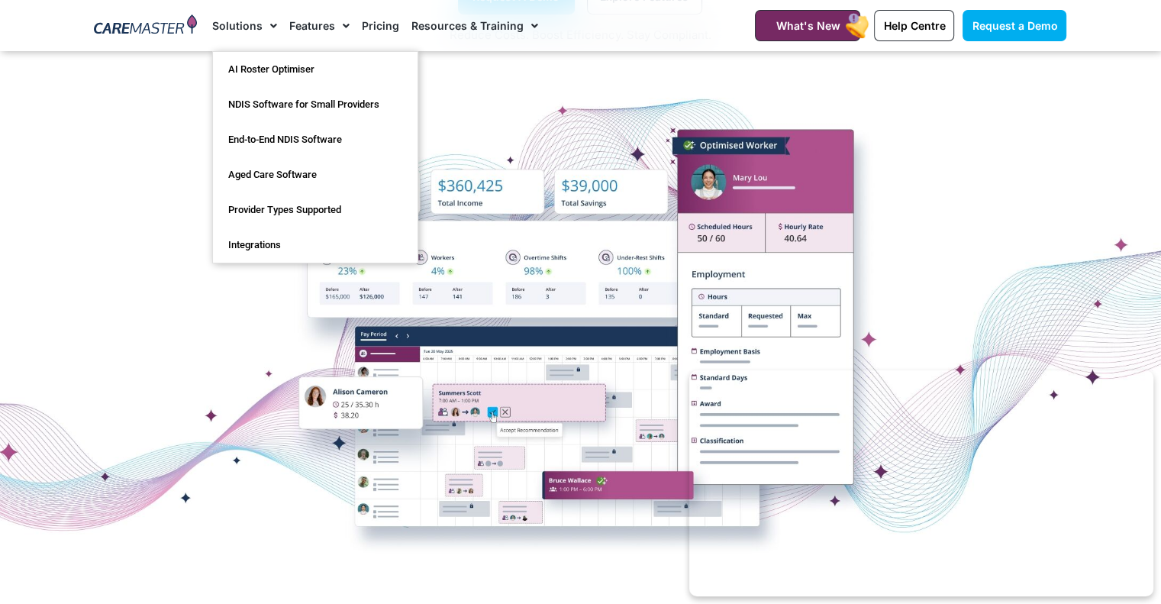
drag, startPoint x: 268, startPoint y: 20, endPoint x: 105, endPoint y: 176, distance: 225.7
click at [105, 176] on div at bounding box center [580, 322] width 1161 height 382
click at [354, 212] on link "Provider Types Supported" at bounding box center [315, 209] width 205 height 35
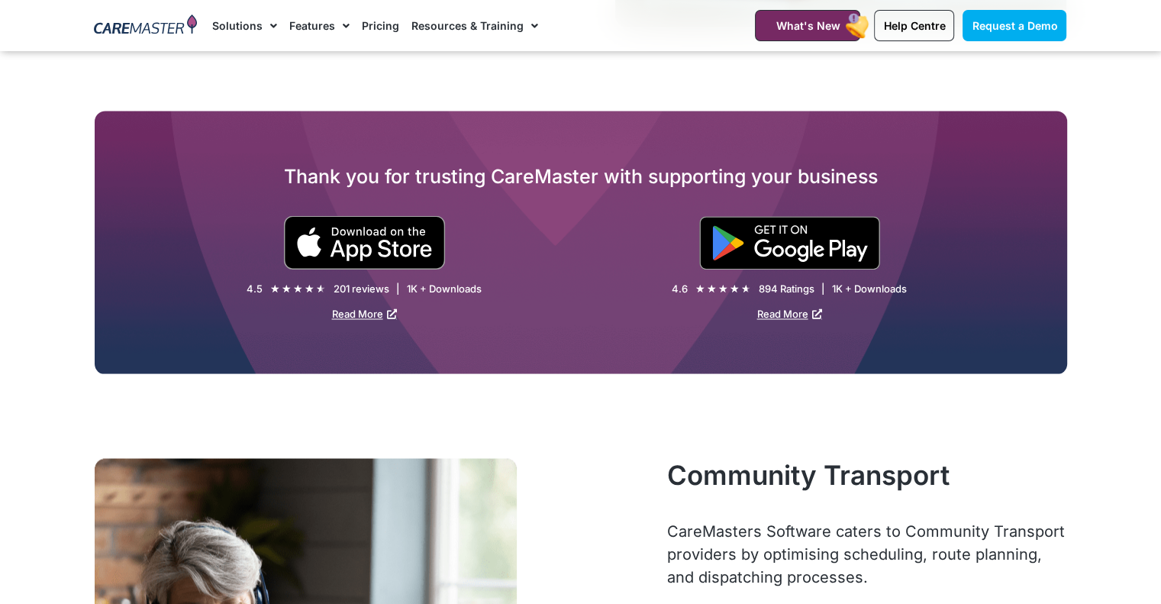
scroll to position [2595, 0]
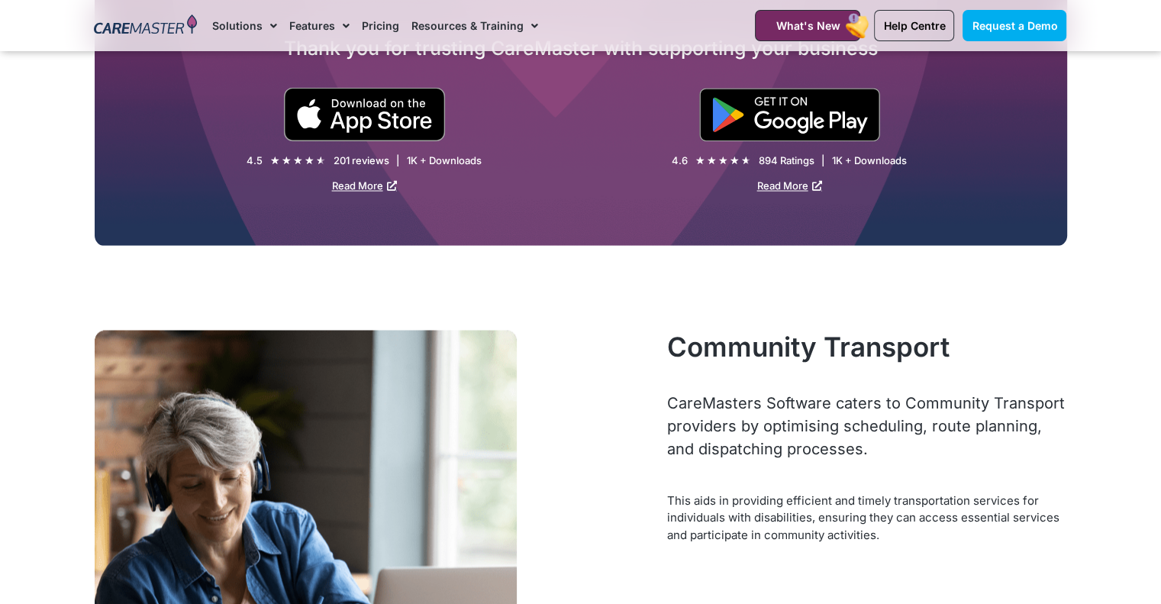
click at [586, 358] on div at bounding box center [374, 537] width 558 height 414
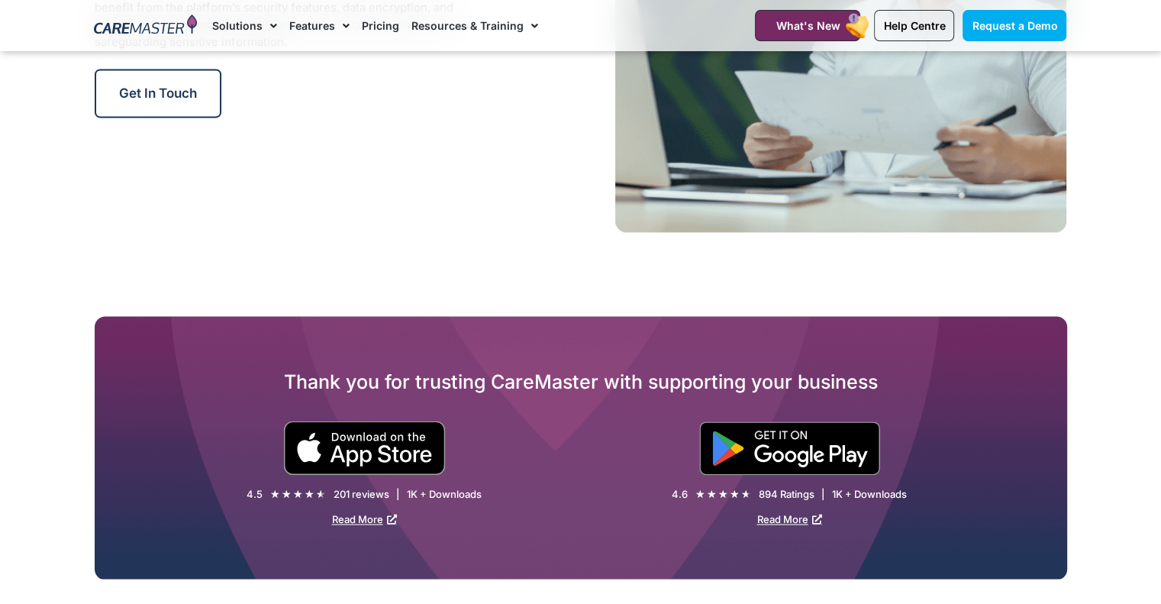
scroll to position [2137, 0]
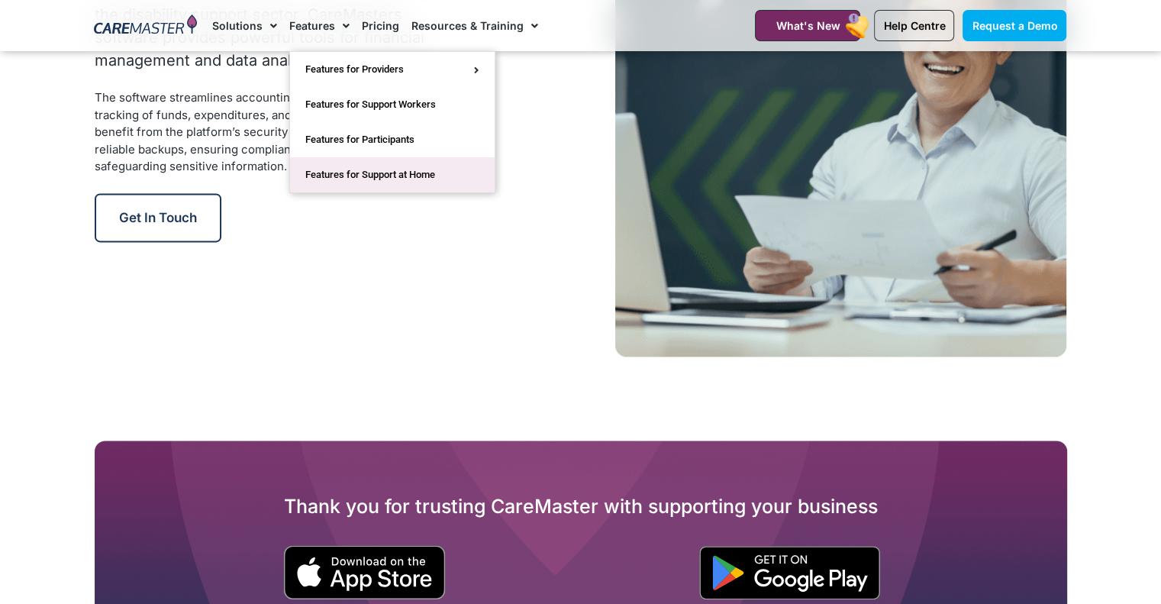
click at [406, 177] on link "Features for Support at Home" at bounding box center [392, 174] width 205 height 35
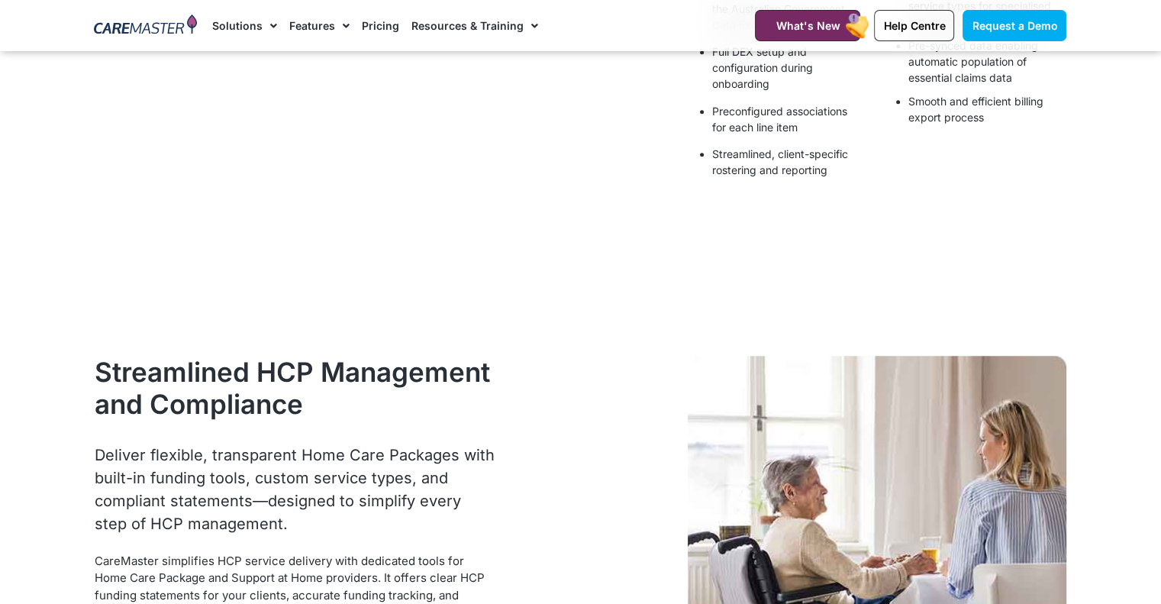
scroll to position [1603, 0]
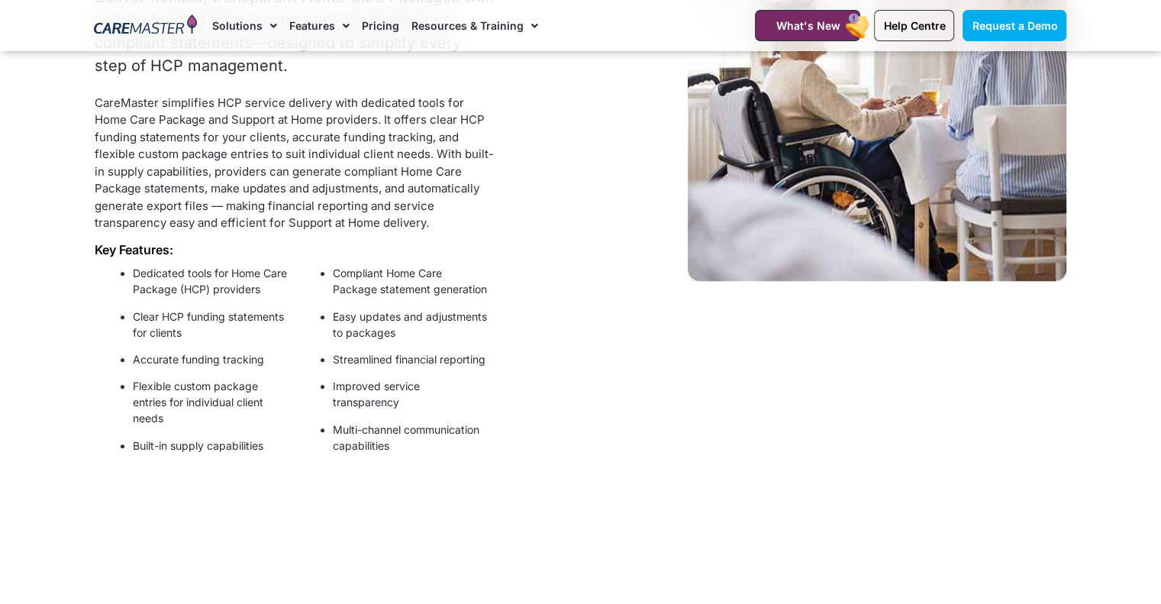
drag, startPoint x: 131, startPoint y: 314, endPoint x: 139, endPoint y: 317, distance: 8.9
click at [140, 323] on ul "Dedicated tools for Home Care Package (HCP) providers Clear HCP funding stateme…" at bounding box center [194, 359] width 185 height 189
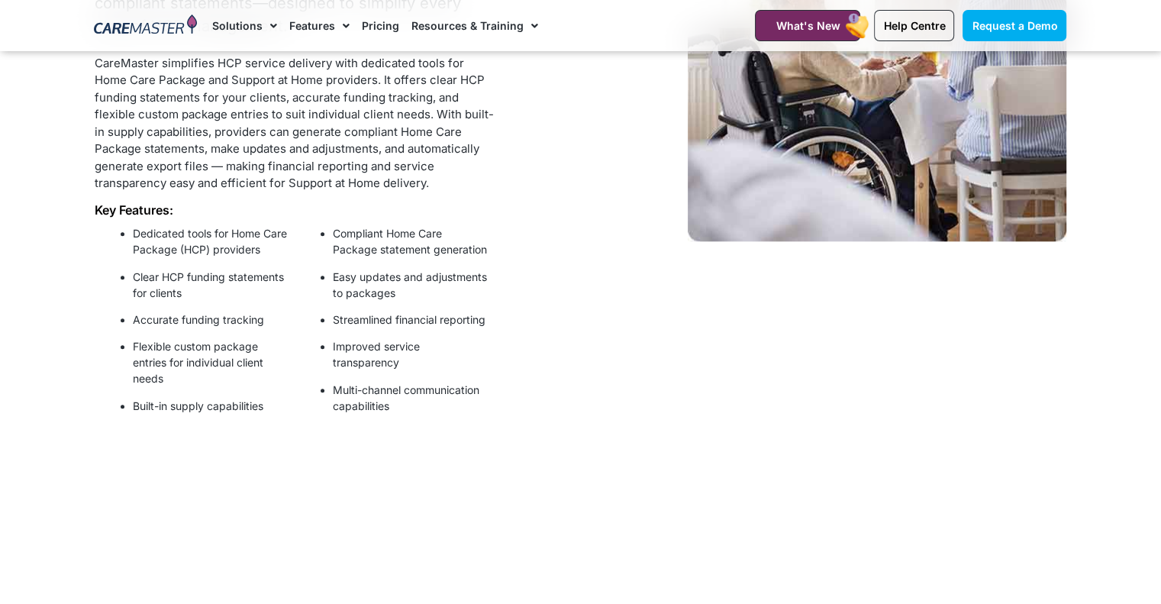
scroll to position [1145, 0]
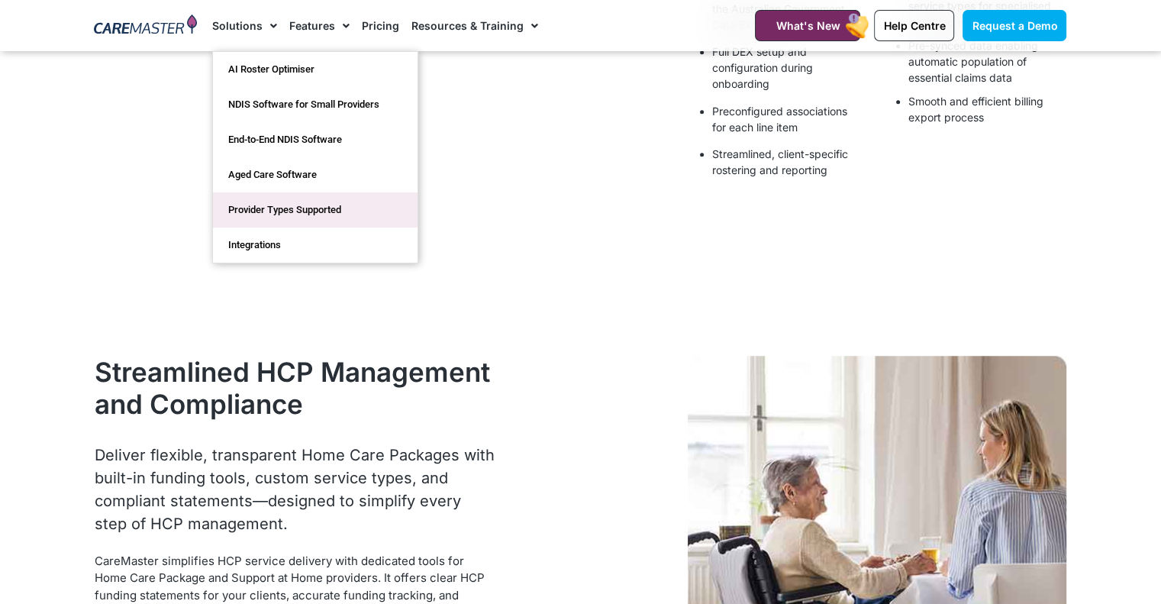
click at [279, 208] on link "Provider Types Supported" at bounding box center [315, 209] width 205 height 35
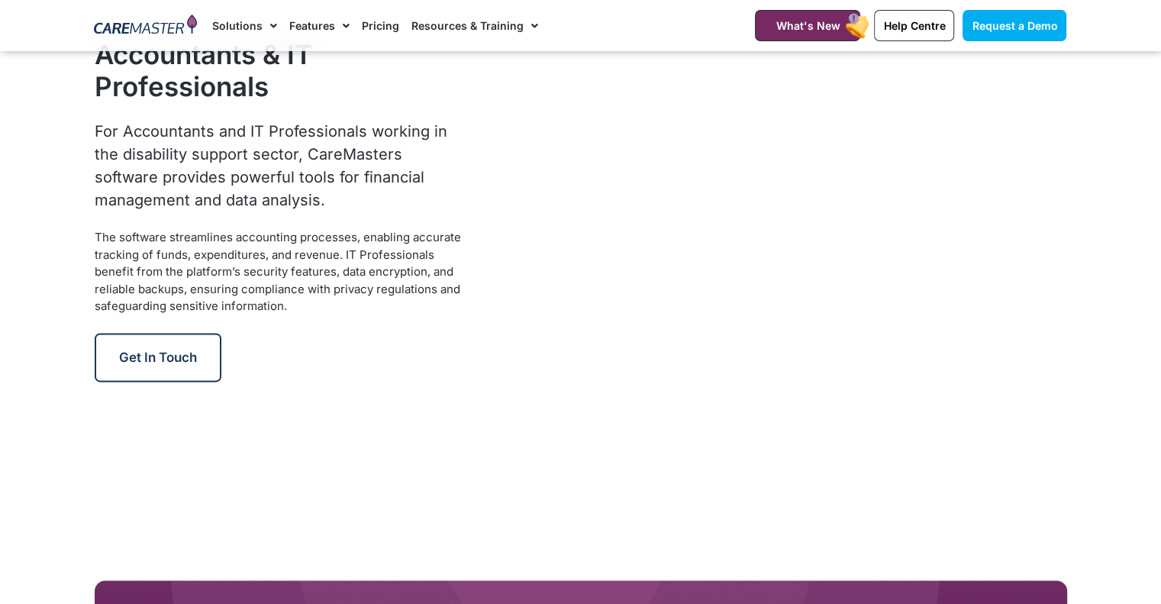
scroll to position [1832, 0]
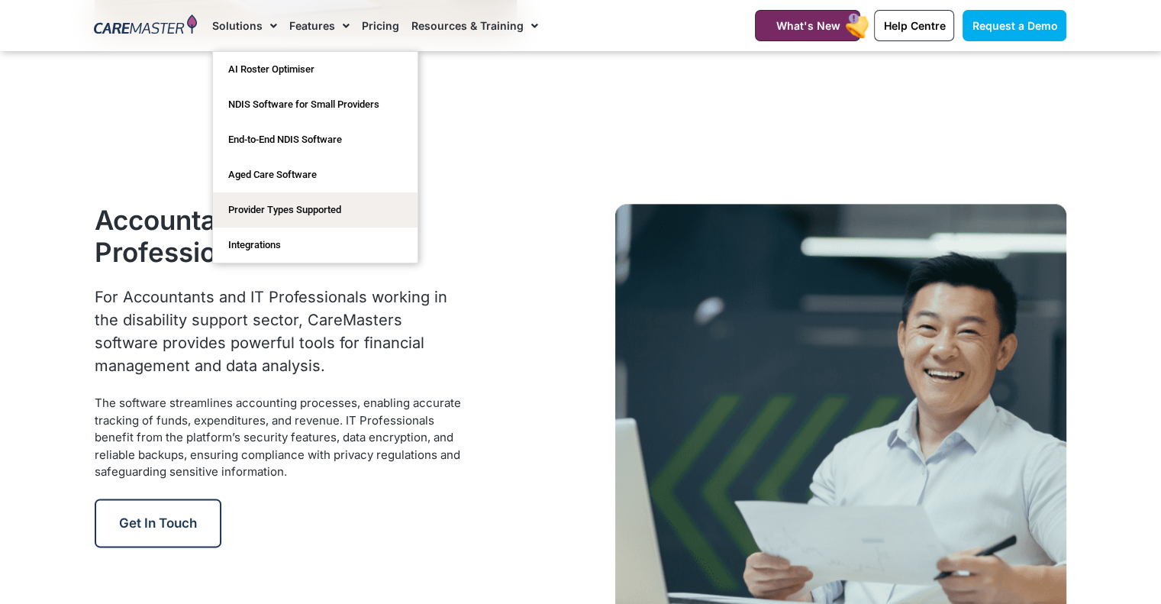
click at [265, 24] on span "Menu" at bounding box center [270, 26] width 15 height 26
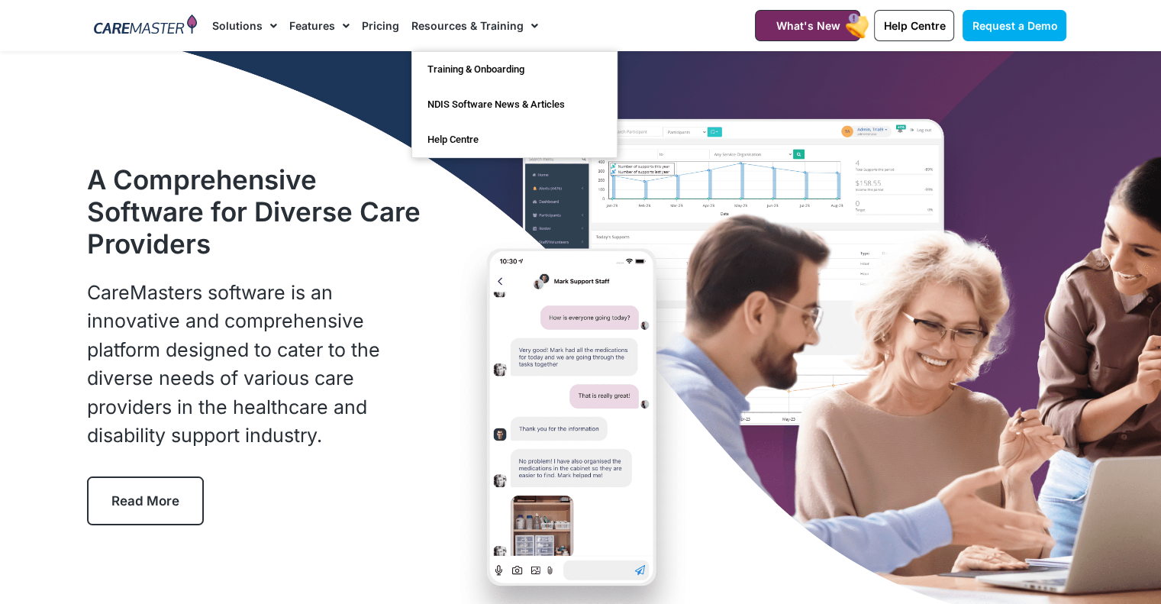
click at [386, 26] on link "Pricing" at bounding box center [380, 25] width 37 height 51
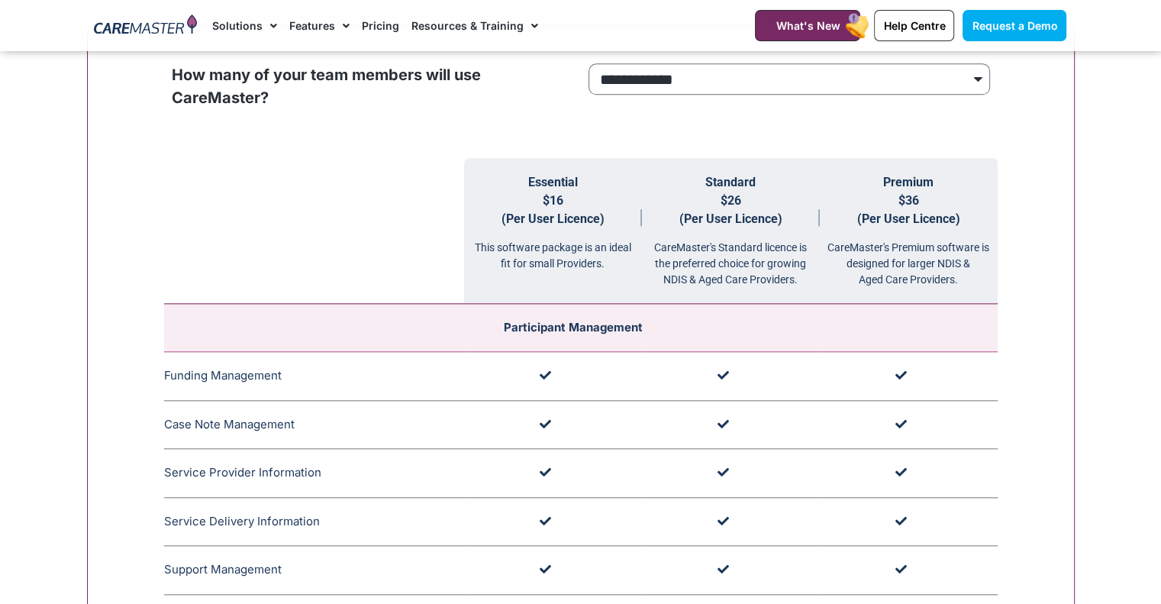
scroll to position [1527, 0]
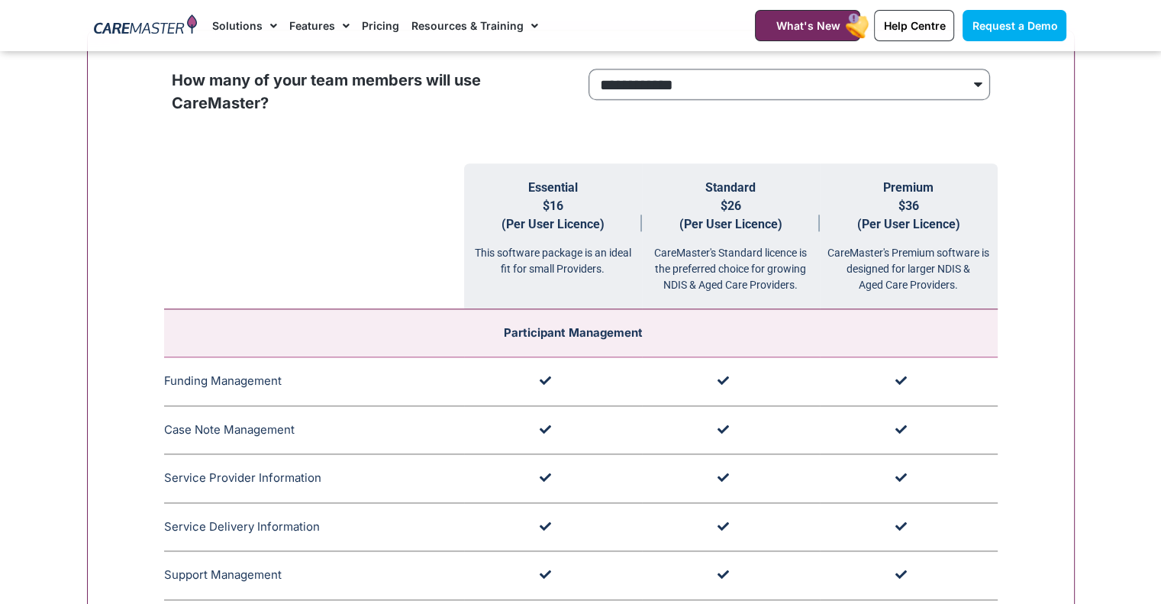
click at [975, 82] on select "**********" at bounding box center [789, 85] width 401 height 32
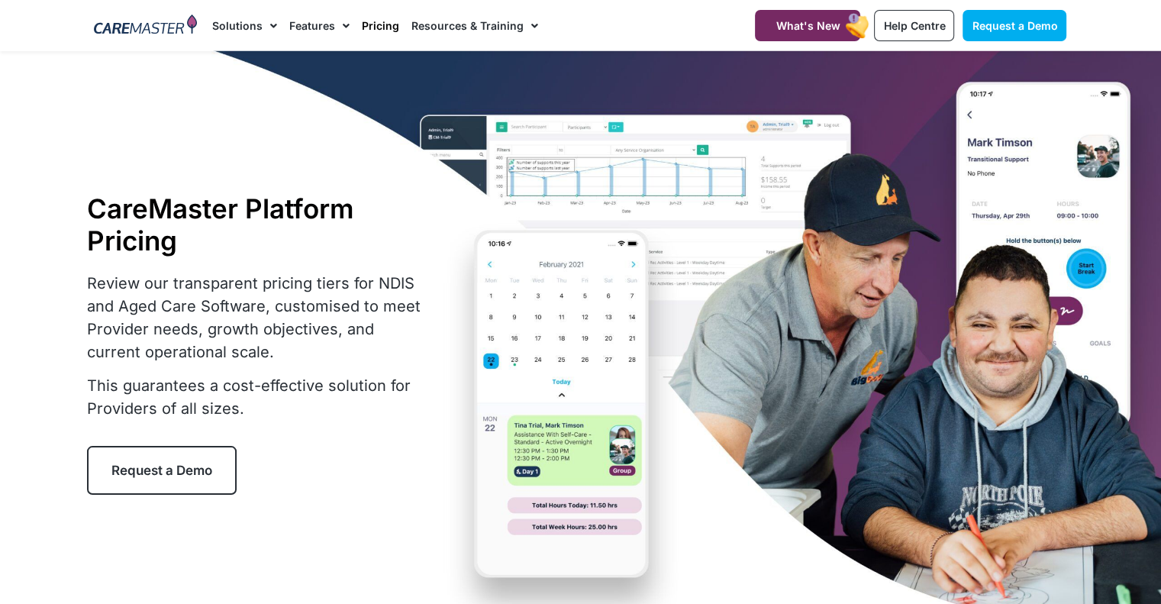
scroll to position [0, 0]
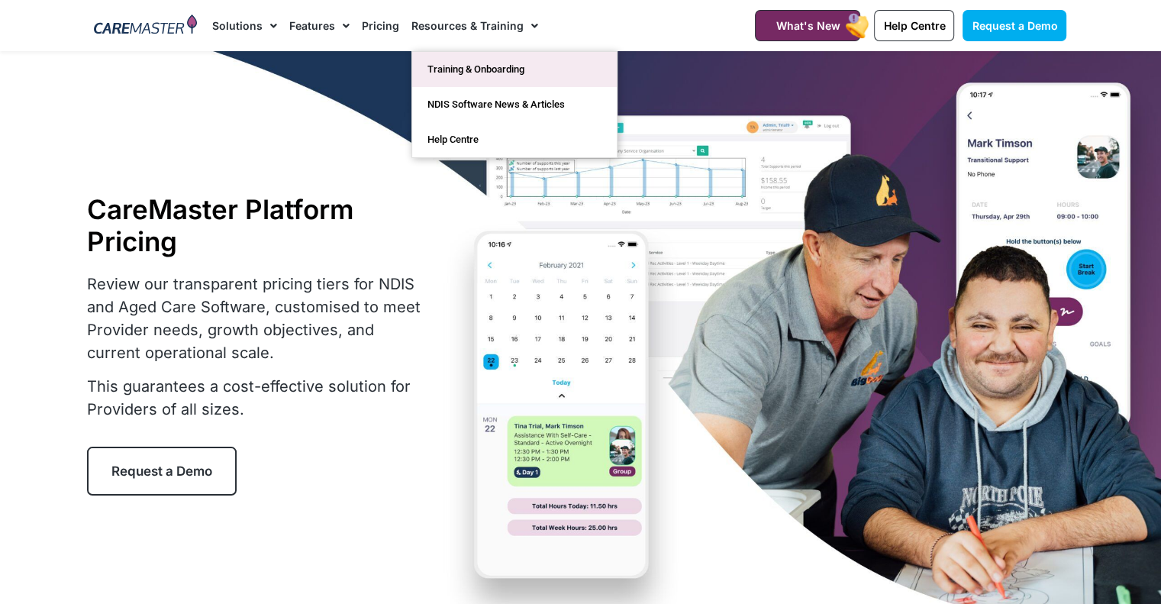
click at [489, 69] on link "Training & Onboarding" at bounding box center [514, 69] width 205 height 35
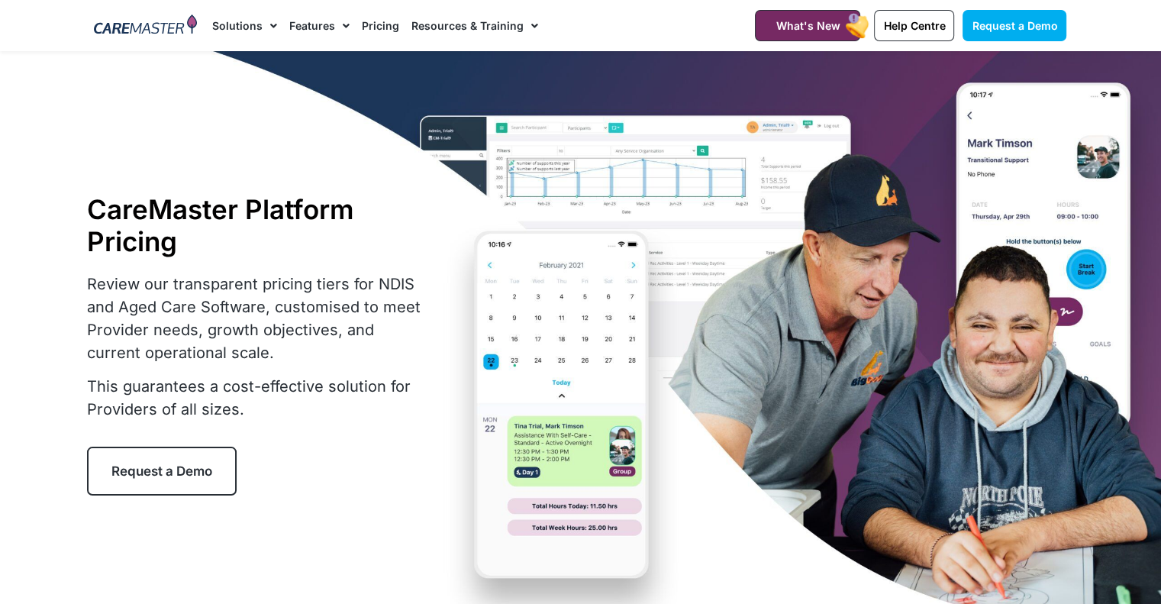
drag, startPoint x: 564, startPoint y: 111, endPoint x: 525, endPoint y: 27, distance: 91.9
click at [525, 27] on span "Menu" at bounding box center [531, 26] width 15 height 26
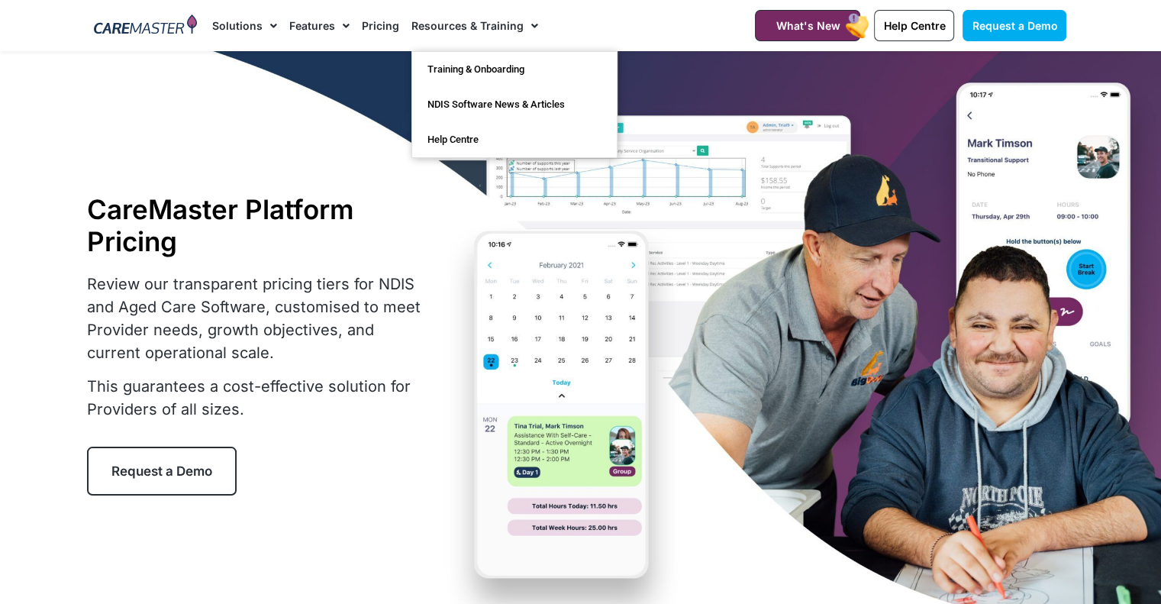
click at [524, 27] on span "Menu" at bounding box center [531, 26] width 15 height 26
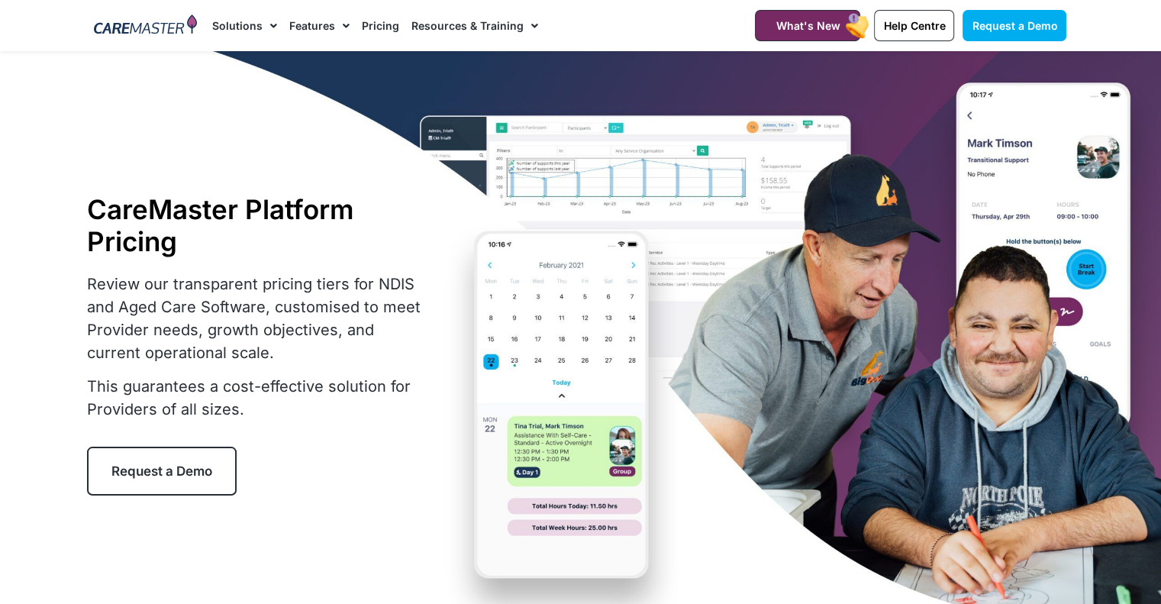
click at [524, 27] on span "Menu" at bounding box center [531, 26] width 15 height 26
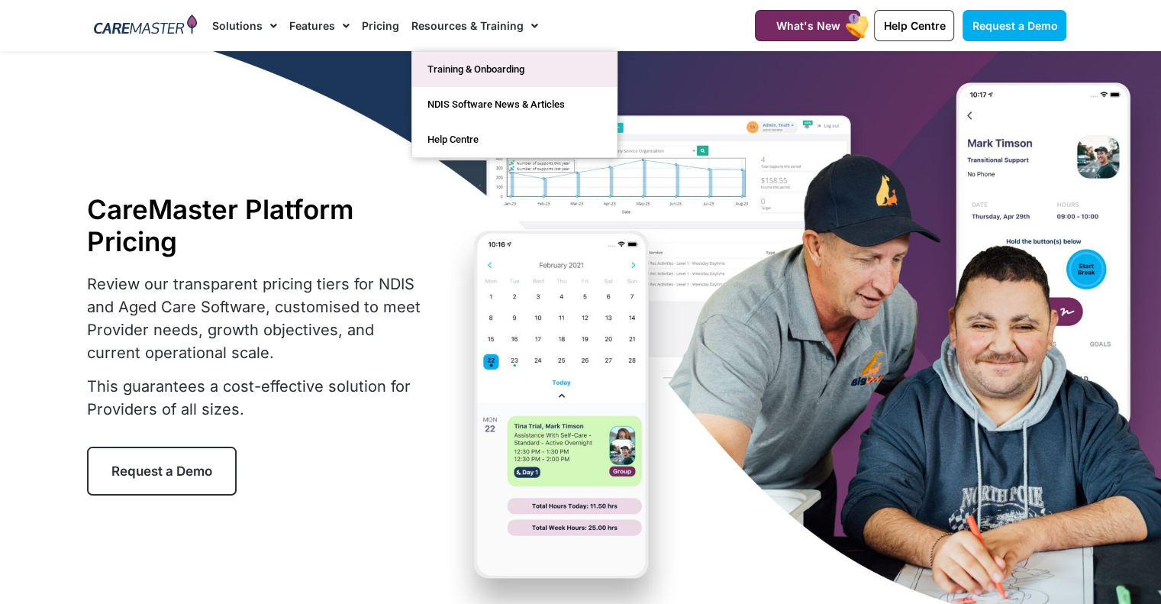
click at [501, 70] on link "Training & Onboarding" at bounding box center [514, 69] width 205 height 35
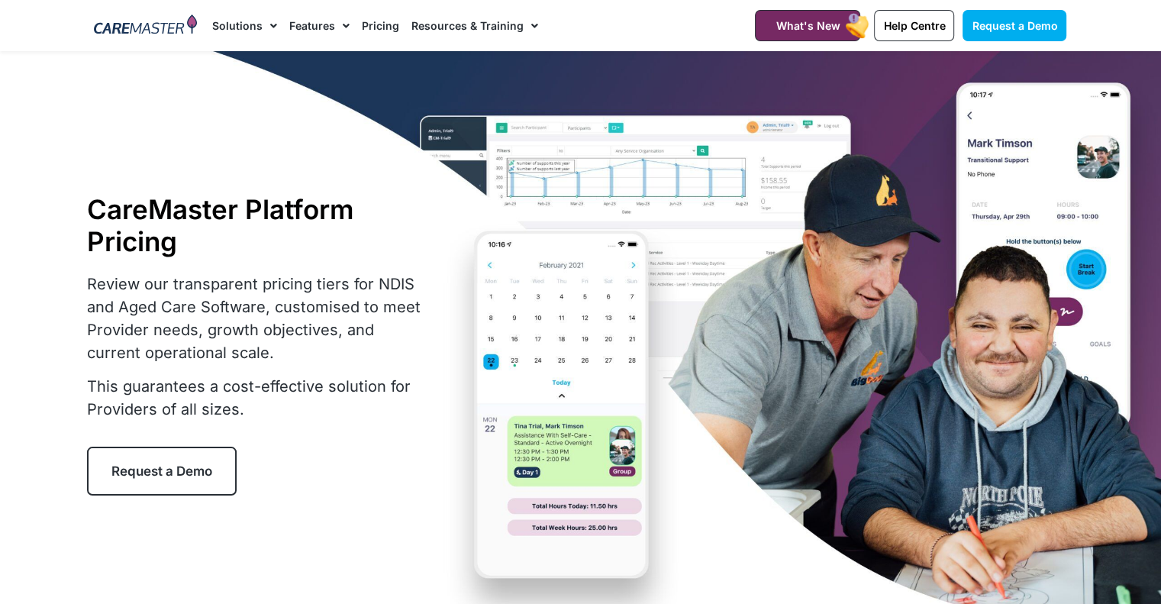
click at [260, 23] on link "Solutions" at bounding box center [244, 25] width 65 height 51
click at [268, 27] on span "Menu" at bounding box center [270, 26] width 15 height 26
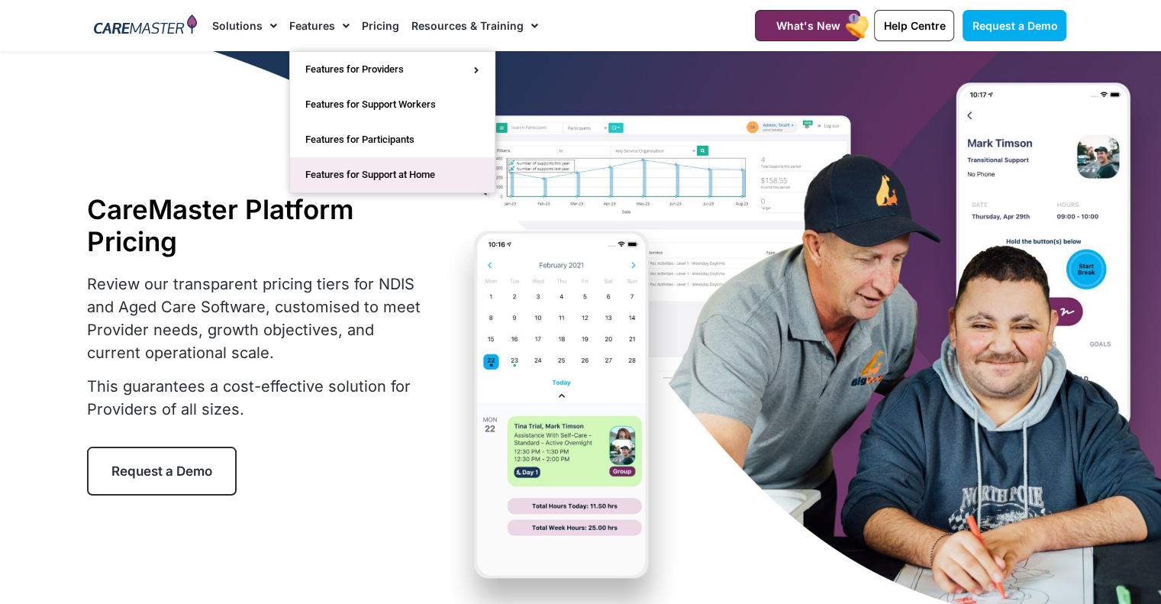
click at [351, 187] on link "Features for Support at Home" at bounding box center [392, 174] width 205 height 35
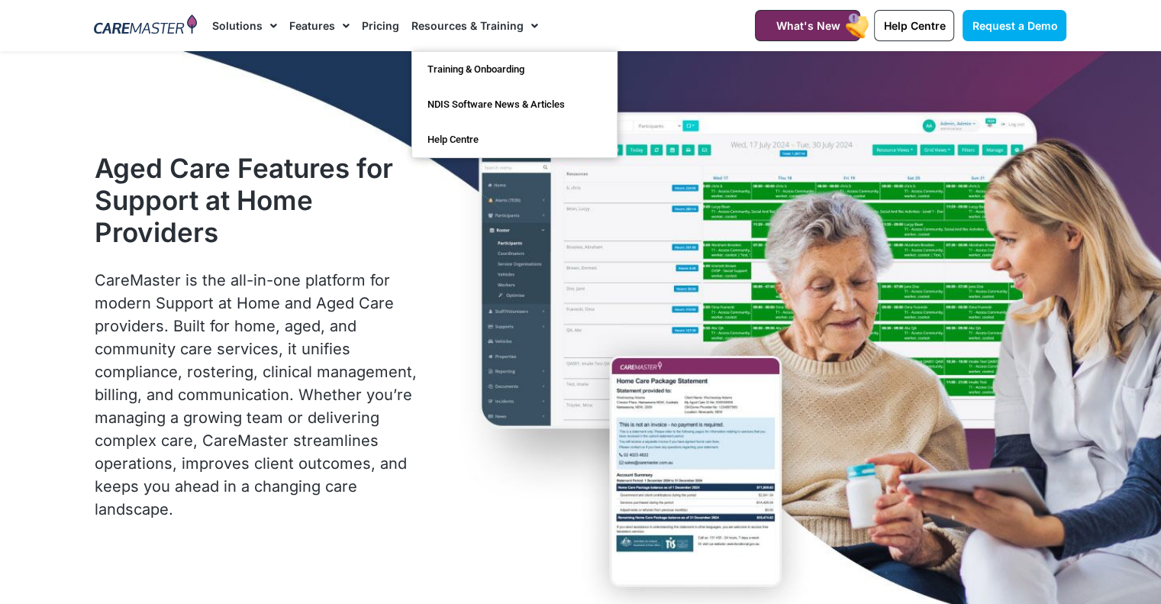
click at [525, 24] on span "Menu" at bounding box center [531, 26] width 15 height 26
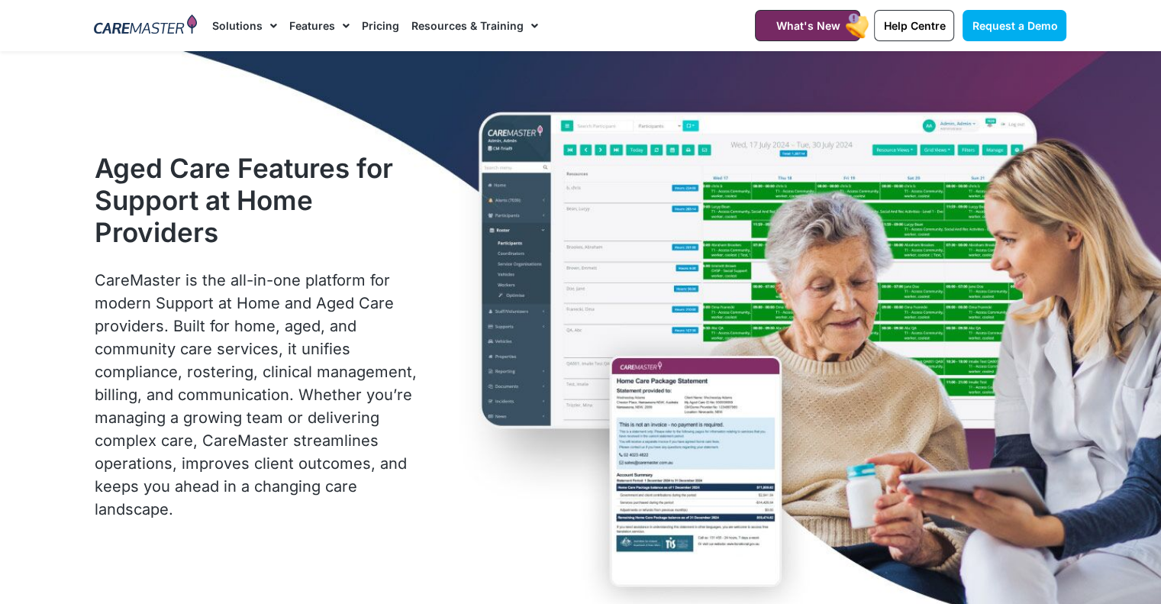
click at [525, 24] on span "Menu" at bounding box center [531, 26] width 15 height 26
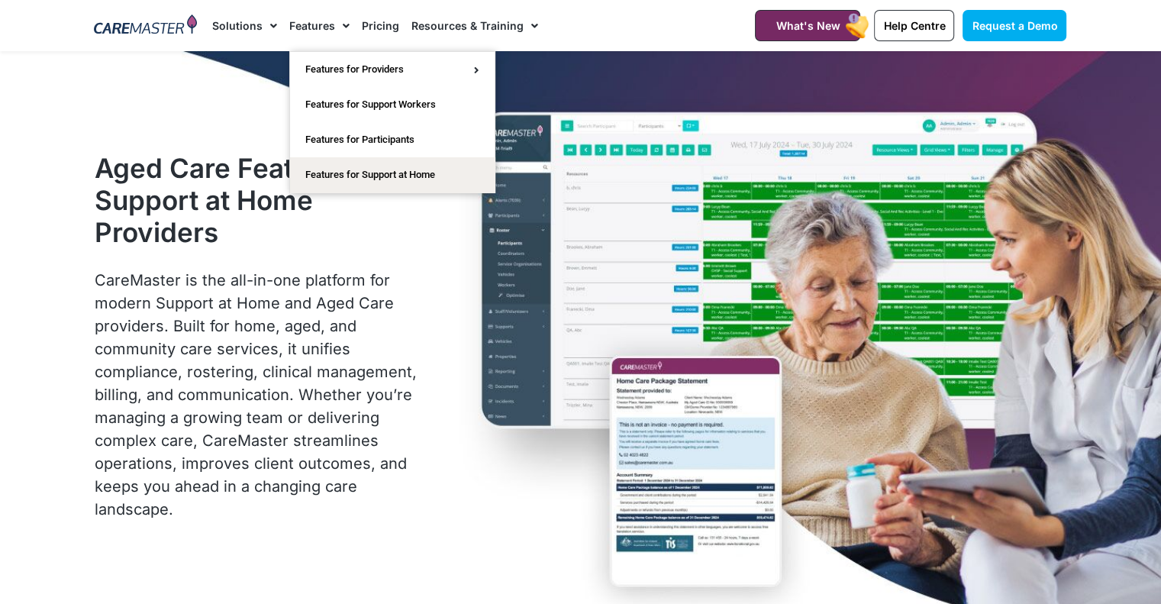
click at [344, 27] on span "Menu" at bounding box center [342, 26] width 15 height 26
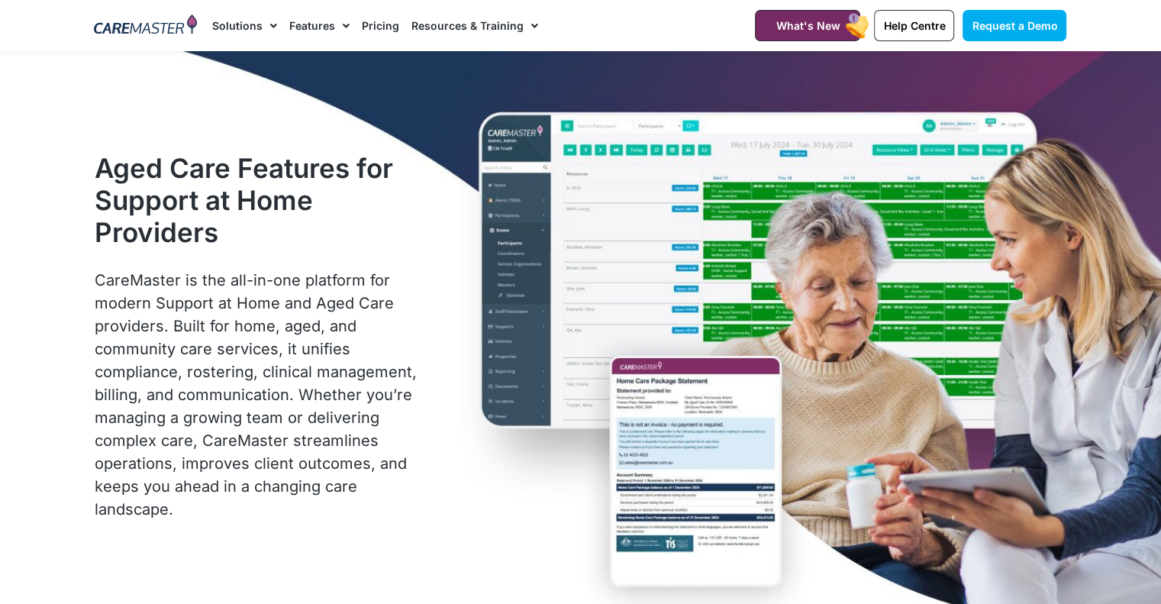
click at [343, 27] on span "Menu" at bounding box center [342, 26] width 15 height 26
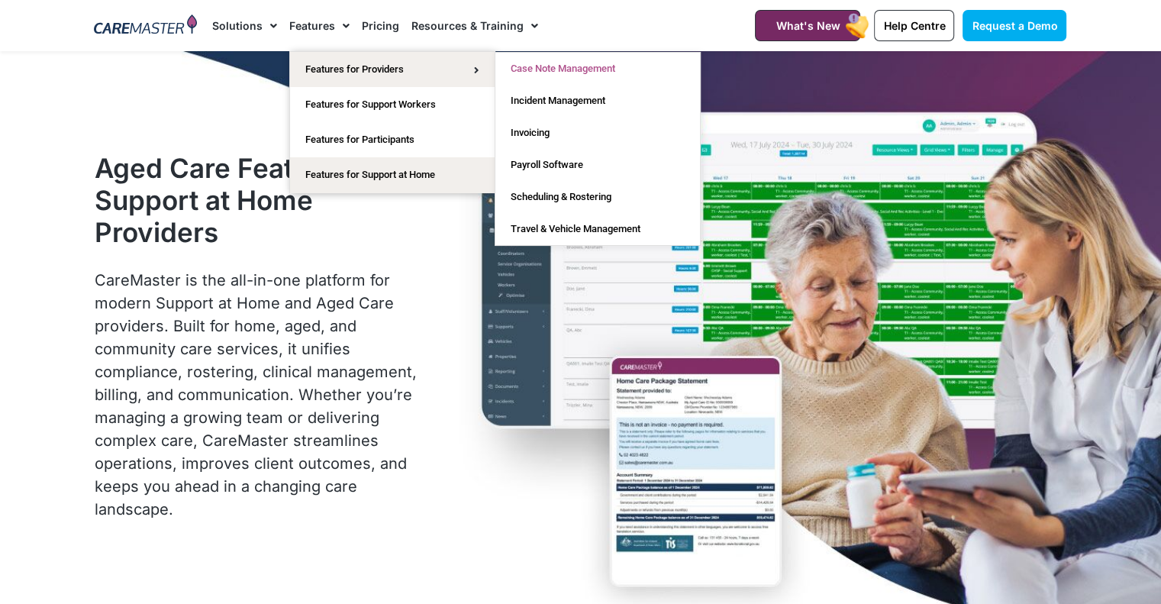
click at [550, 66] on link "Case Note Management" at bounding box center [597, 69] width 205 height 32
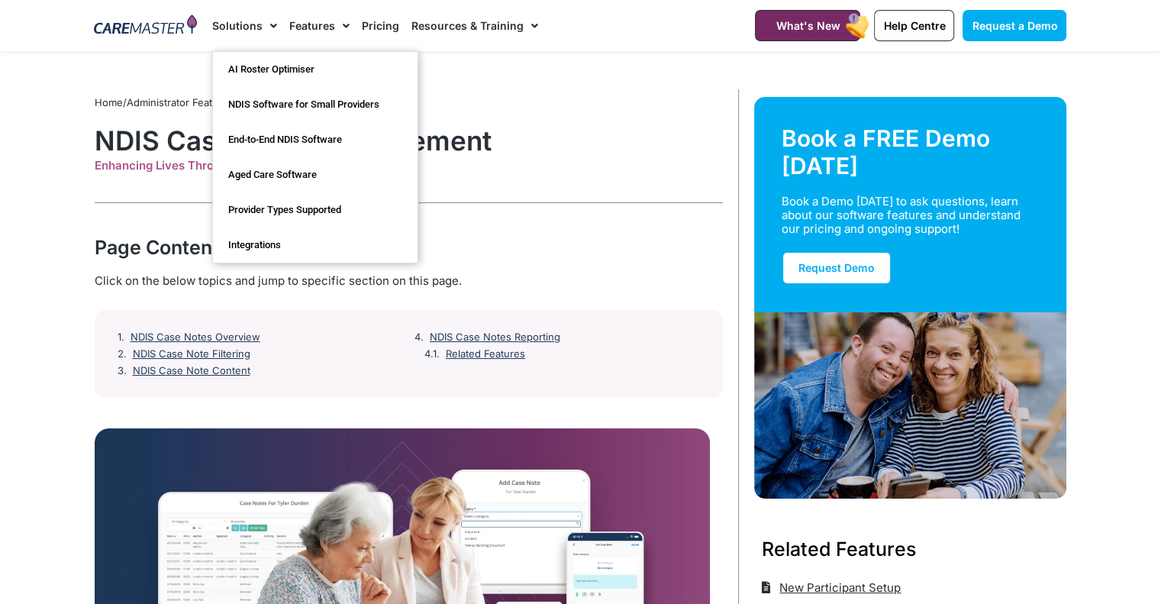
click at [263, 24] on span "Menu" at bounding box center [270, 26] width 15 height 26
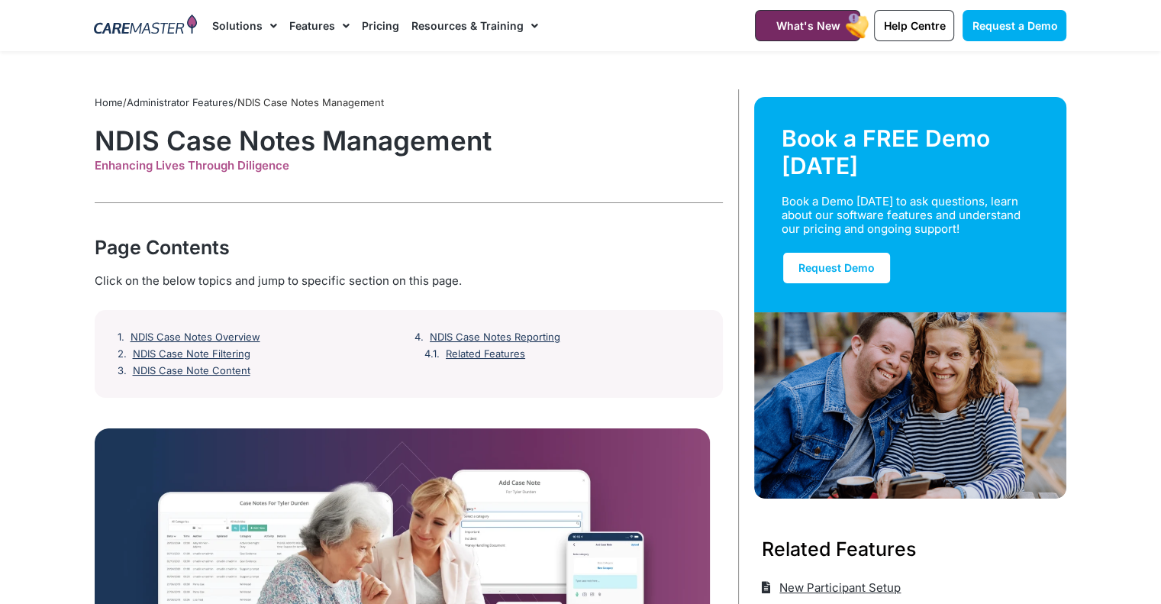
click at [263, 24] on span "Menu" at bounding box center [270, 26] width 15 height 26
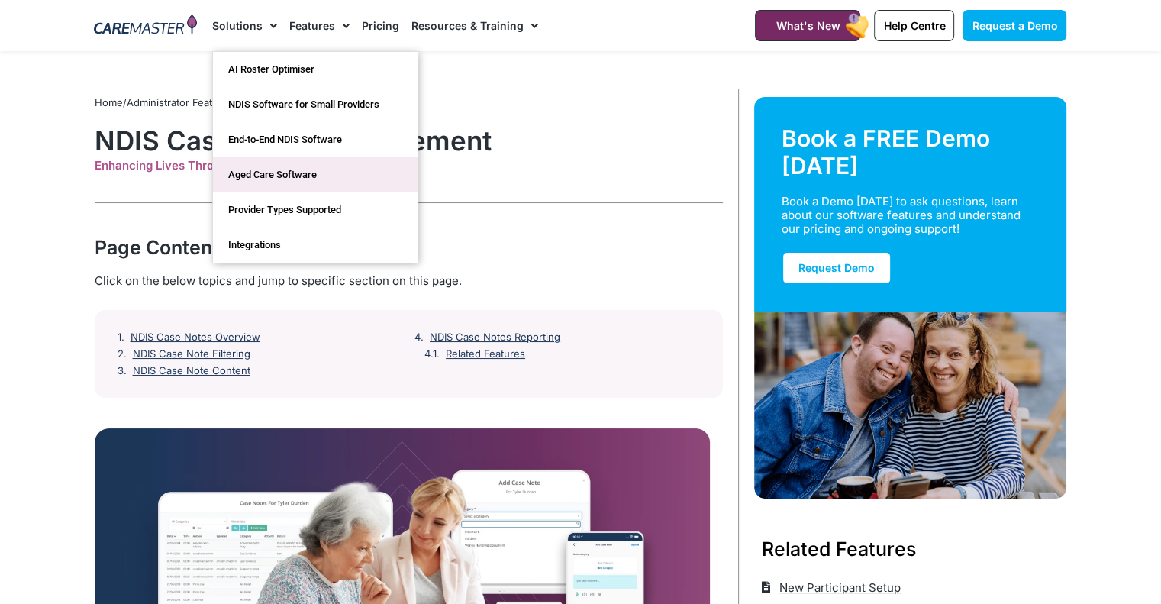
click at [321, 167] on link "Aged Care Software" at bounding box center [315, 174] width 205 height 35
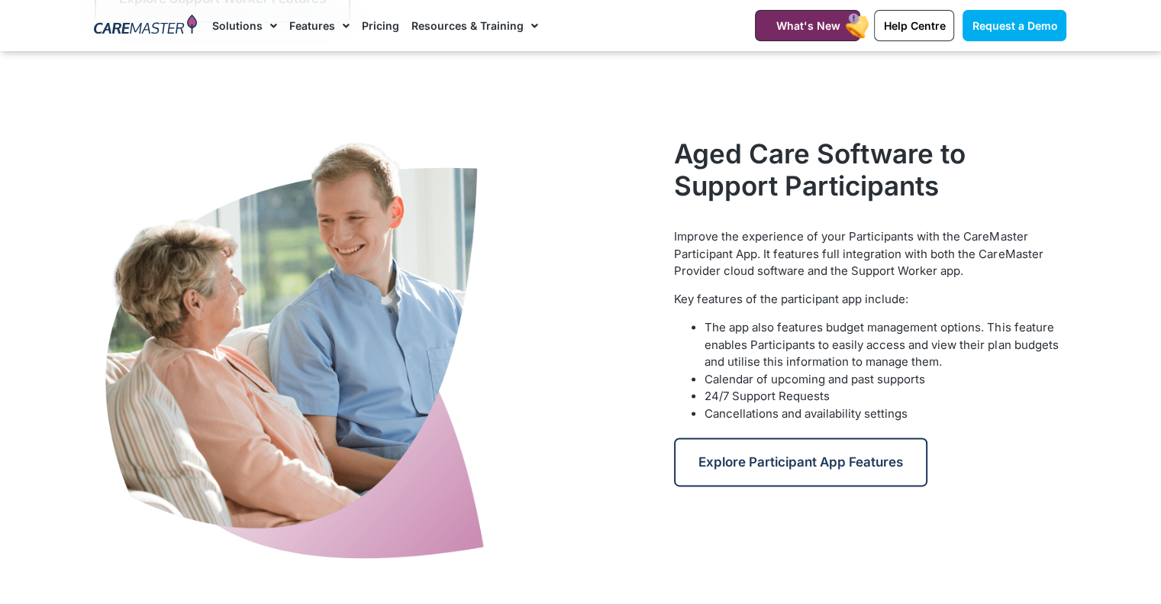
scroll to position [1450, 0]
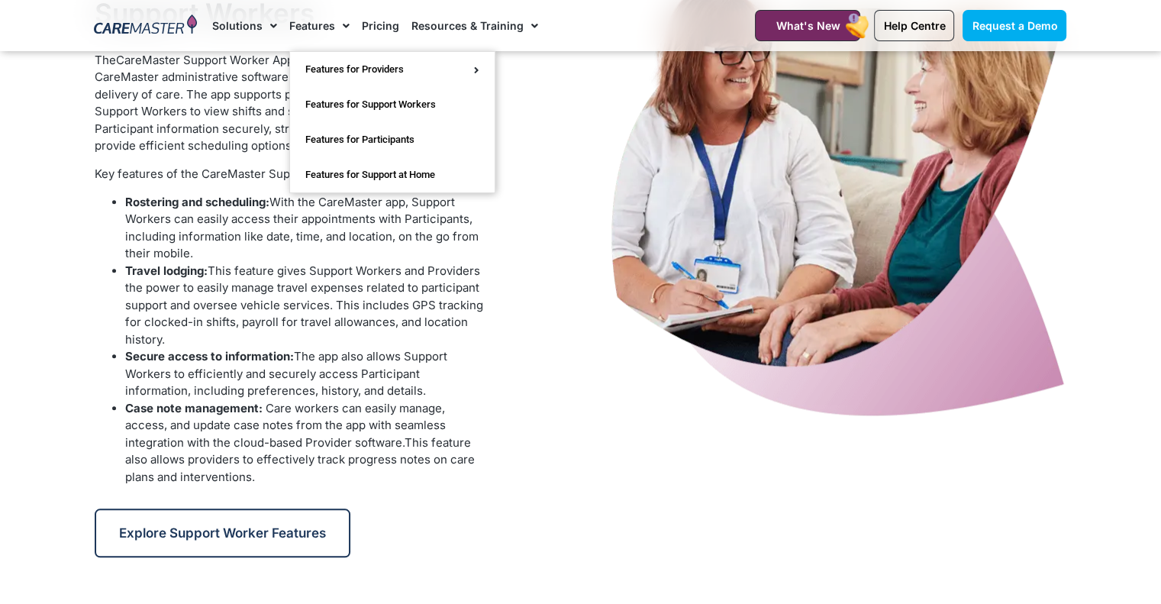
click at [345, 13] on span "Menu" at bounding box center [342, 26] width 15 height 26
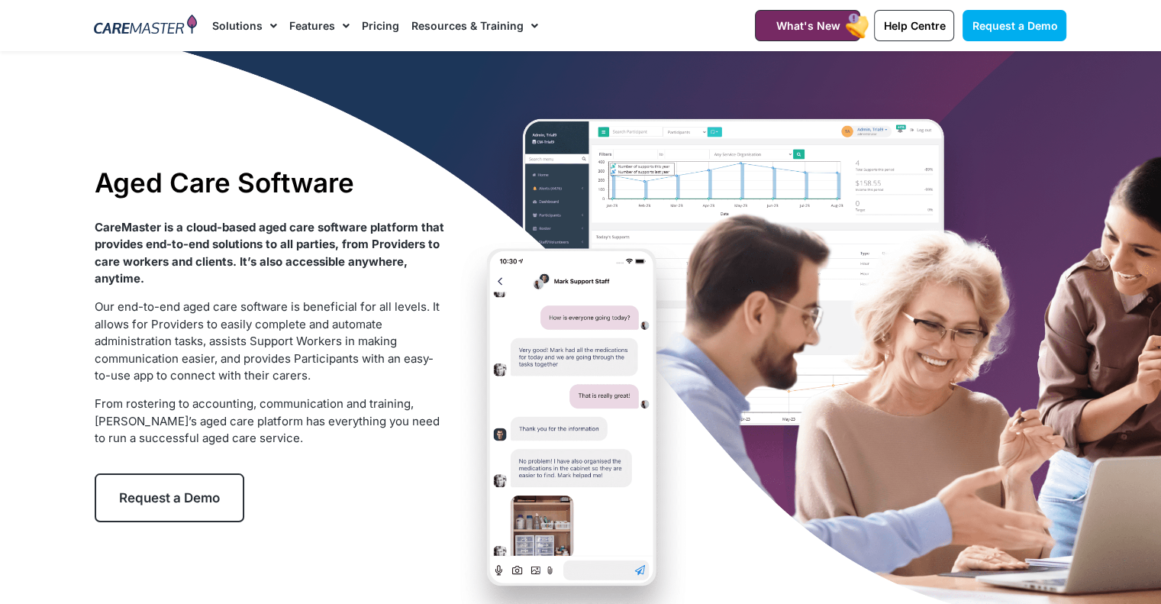
click at [265, 30] on span "Menu" at bounding box center [270, 26] width 15 height 26
click at [267, 32] on span "Menu" at bounding box center [270, 26] width 15 height 26
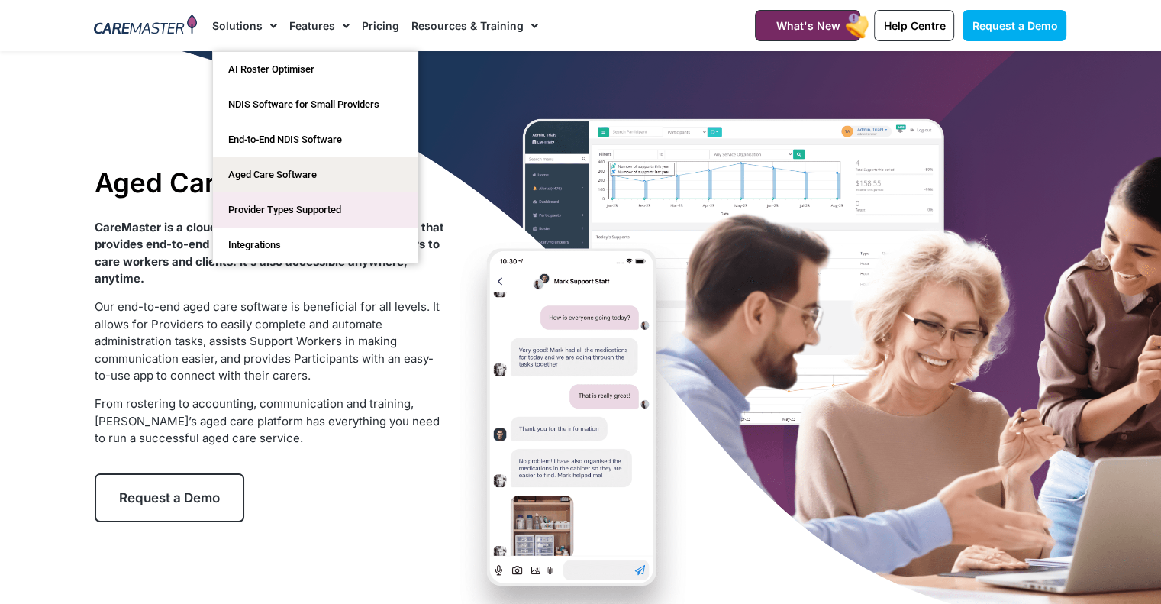
click at [285, 207] on link "Provider Types Supported" at bounding box center [315, 209] width 205 height 35
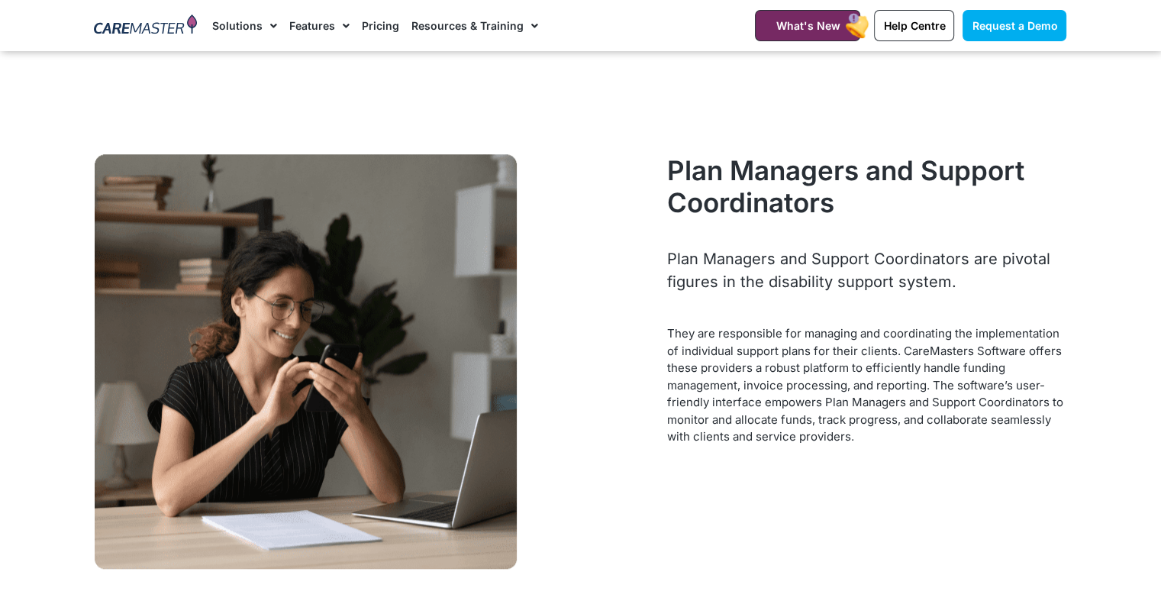
scroll to position [1298, 0]
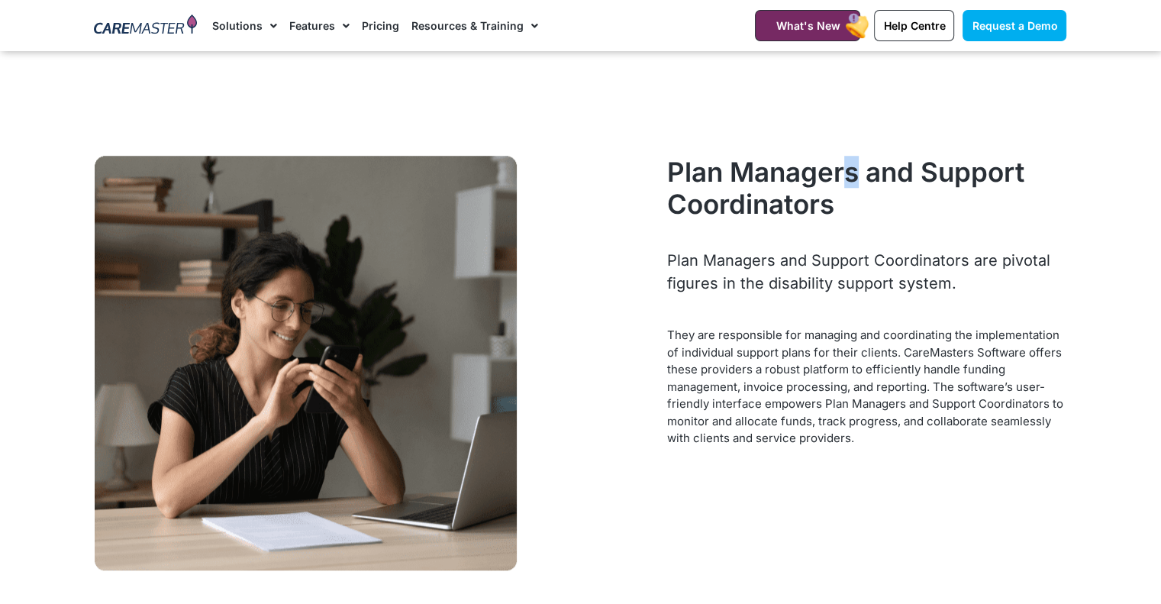
click at [853, 163] on h3 "Plan Managers and Support Coordinators" at bounding box center [866, 188] width 399 height 64
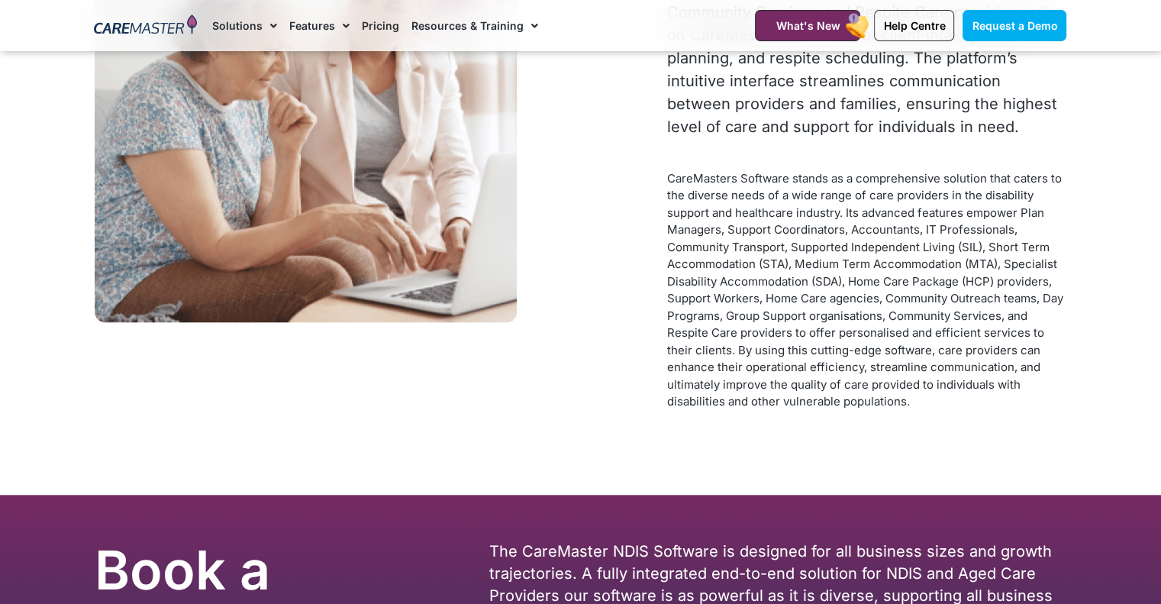
scroll to position [7251, 0]
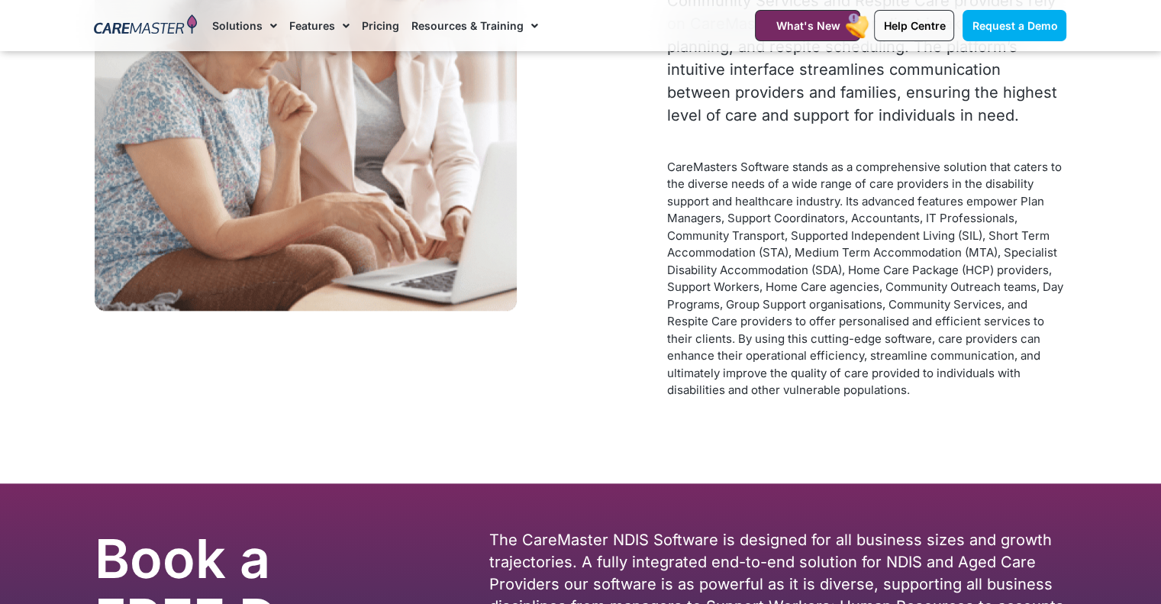
drag, startPoint x: 817, startPoint y: 124, endPoint x: 638, endPoint y: 151, distance: 180.7
click at [638, 151] on div at bounding box center [374, 103] width 558 height 414
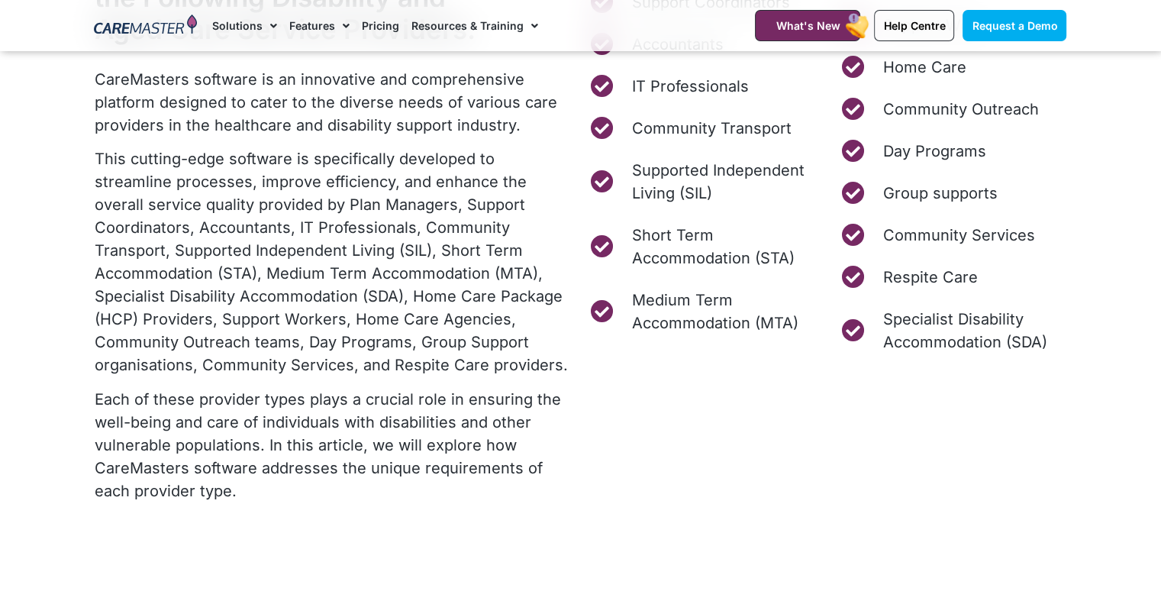
scroll to position [0, 0]
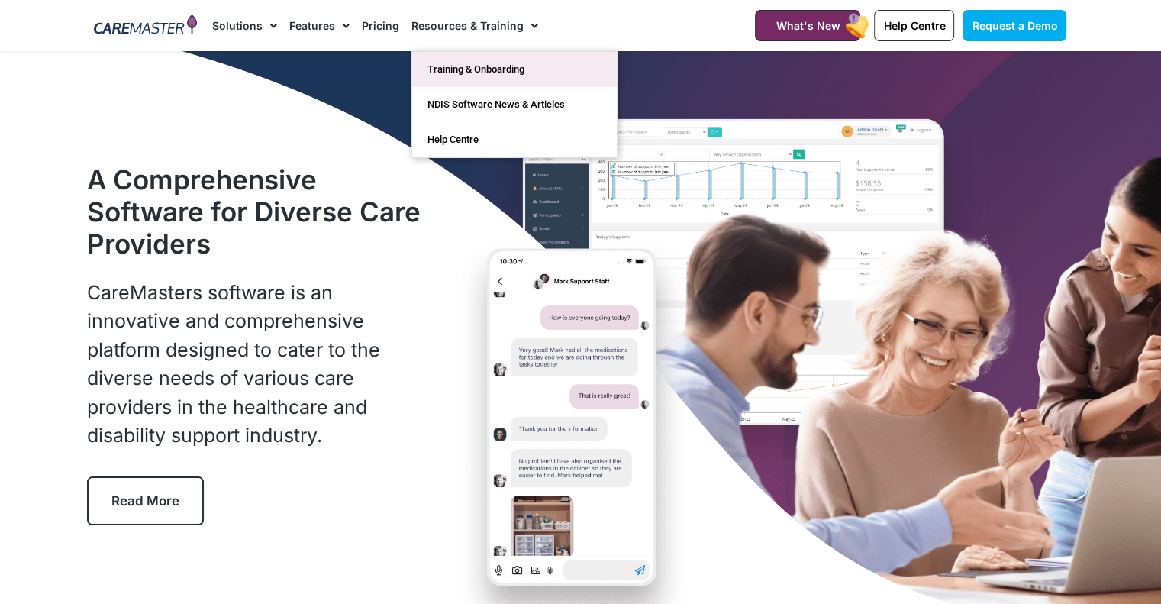
click at [466, 69] on link "Training & Onboarding" at bounding box center [514, 69] width 205 height 35
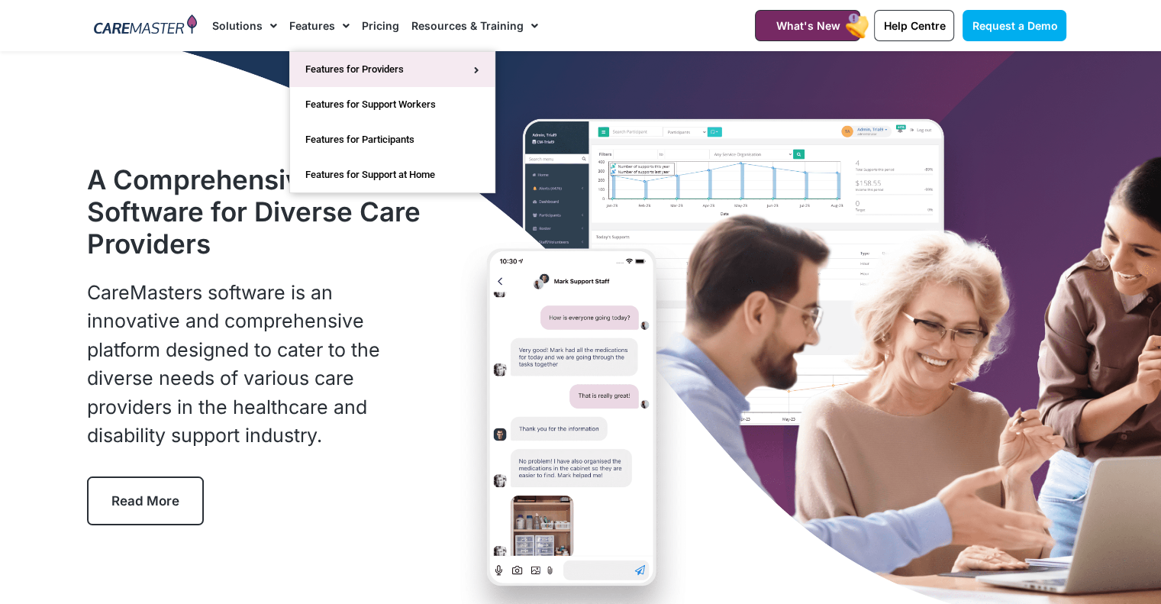
drag, startPoint x: 343, startPoint y: 21, endPoint x: 310, endPoint y: 74, distance: 62.1
click at [310, 74] on link "Features for Providers" at bounding box center [392, 69] width 205 height 35
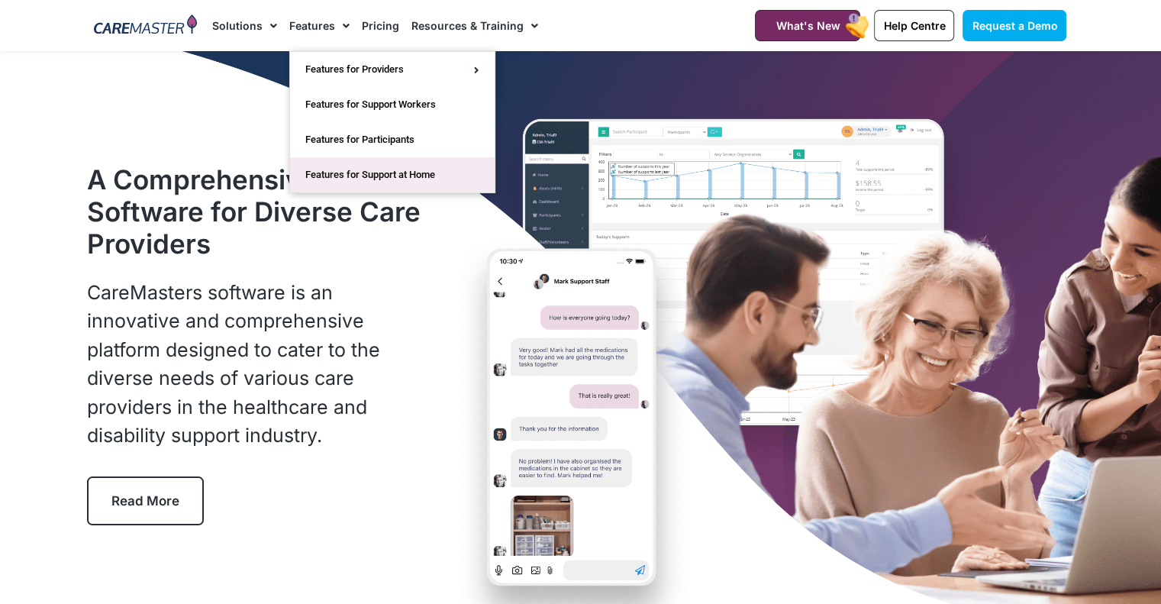
click at [352, 169] on link "Features for Support at Home" at bounding box center [392, 174] width 205 height 35
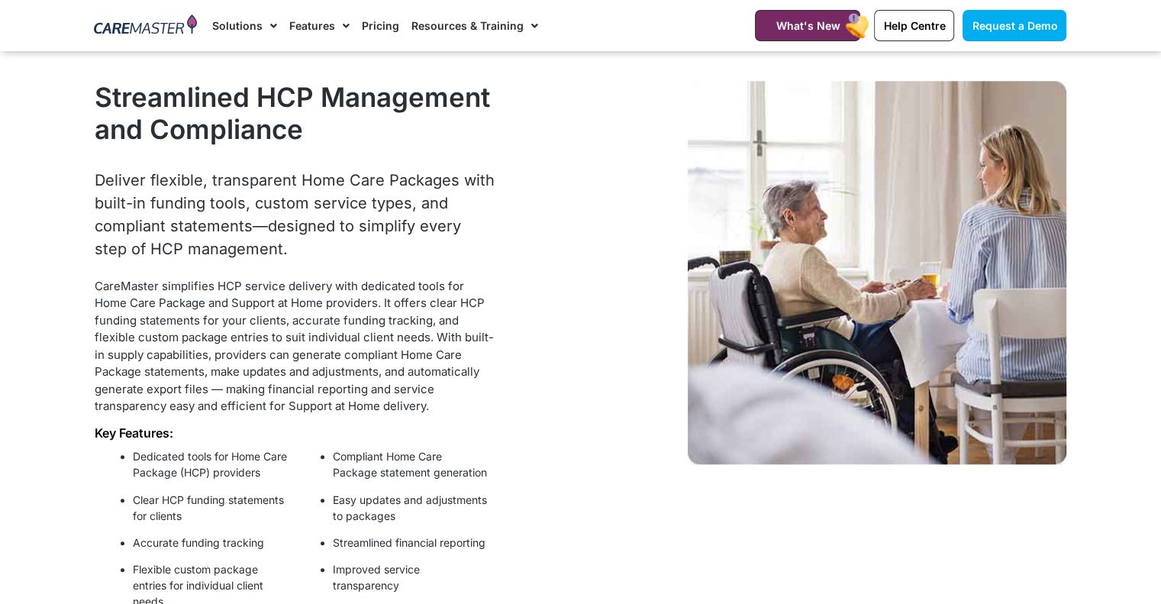
scroll to position [1450, 0]
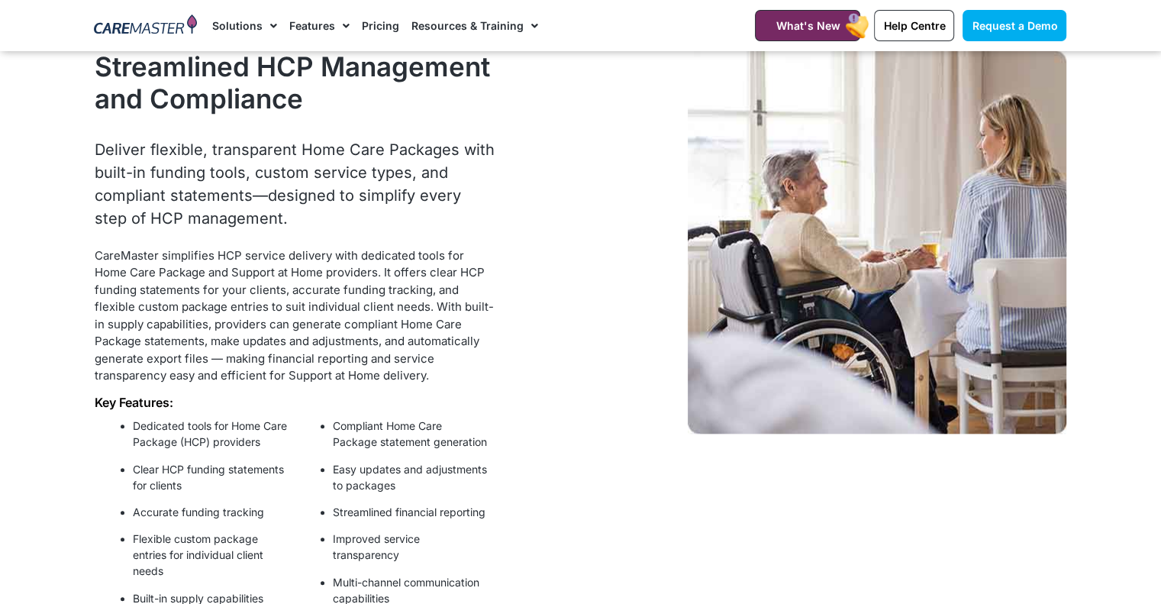
drag, startPoint x: 361, startPoint y: 166, endPoint x: 258, endPoint y: 145, distance: 105.1
click at [258, 145] on p "Deliver flexible, transparent Home Care Packages with built-in funding tools, c…" at bounding box center [295, 184] width 401 height 92
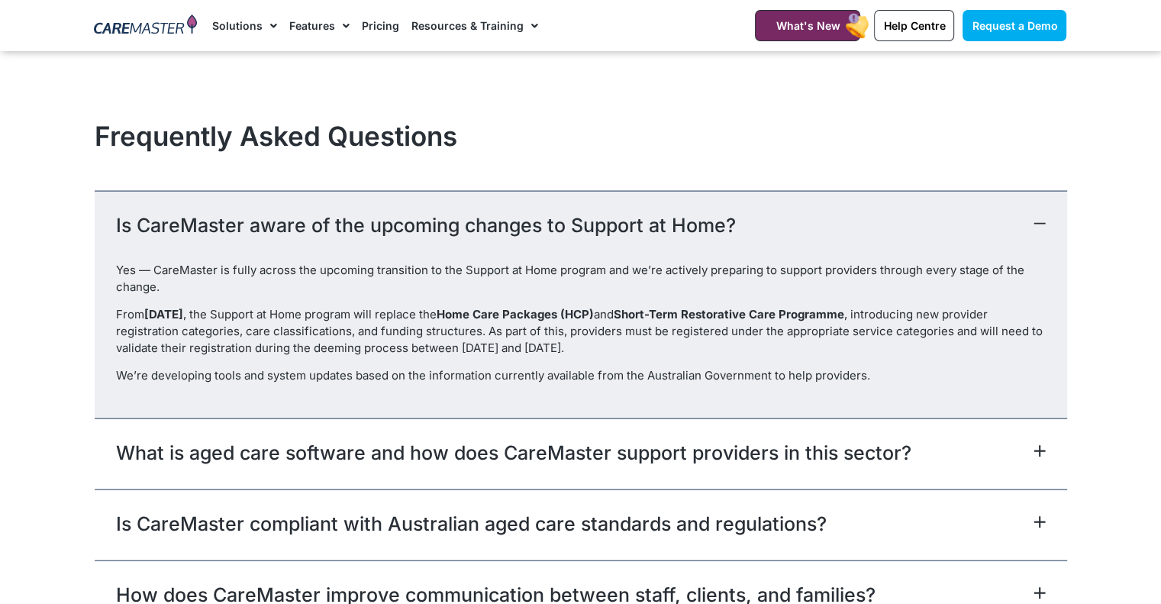
scroll to position [3511, 0]
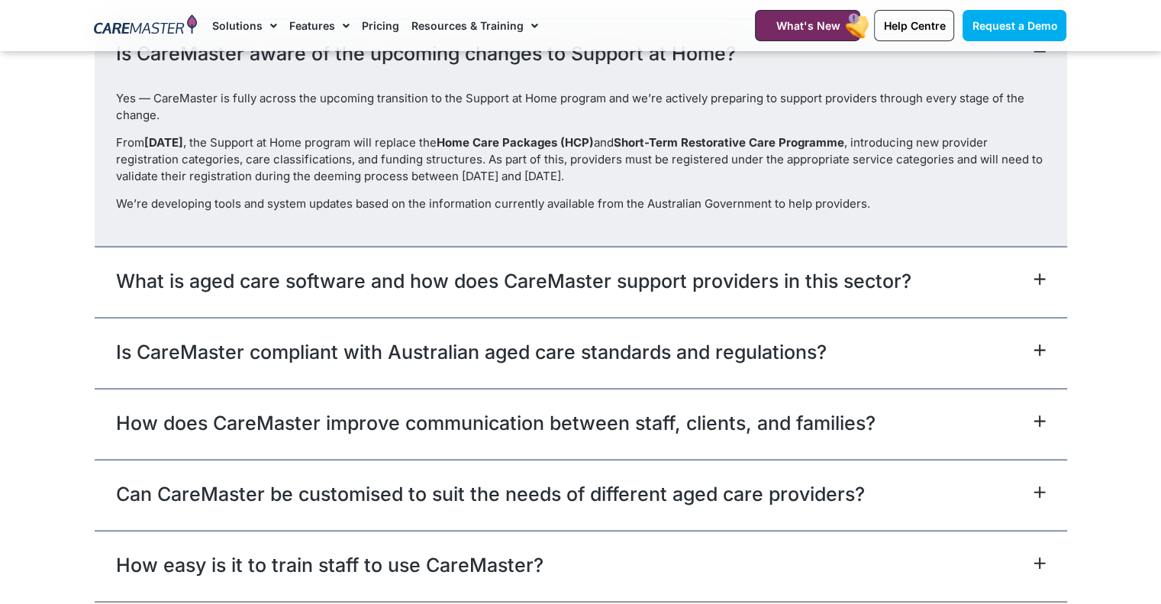
click at [1038, 285] on icon at bounding box center [1039, 280] width 10 height 10
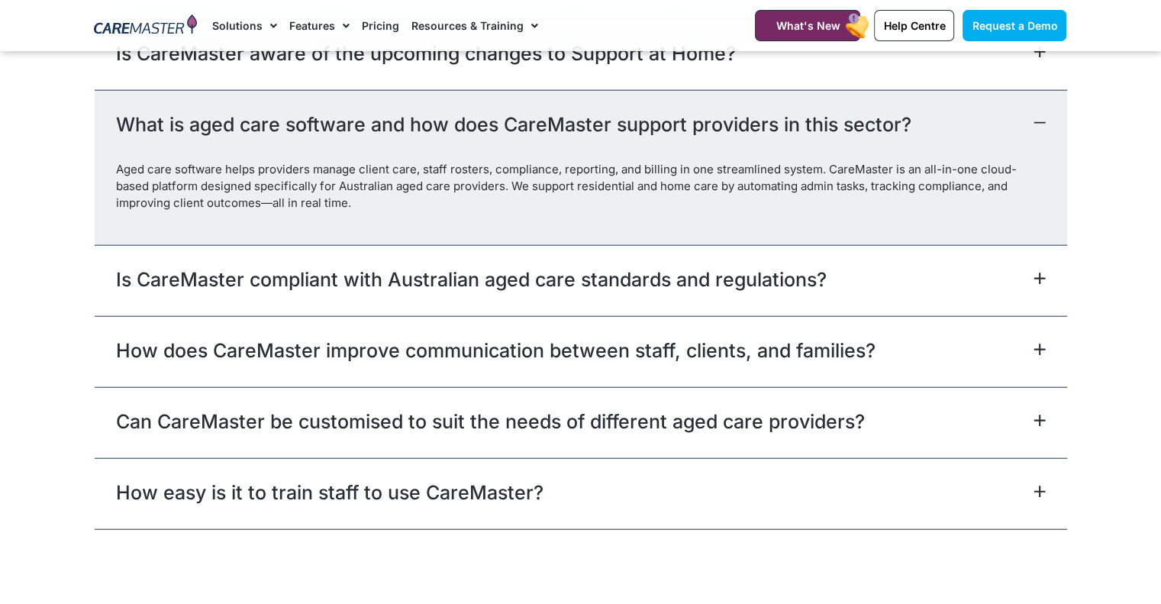
click at [1041, 285] on icon at bounding box center [1040, 279] width 12 height 12
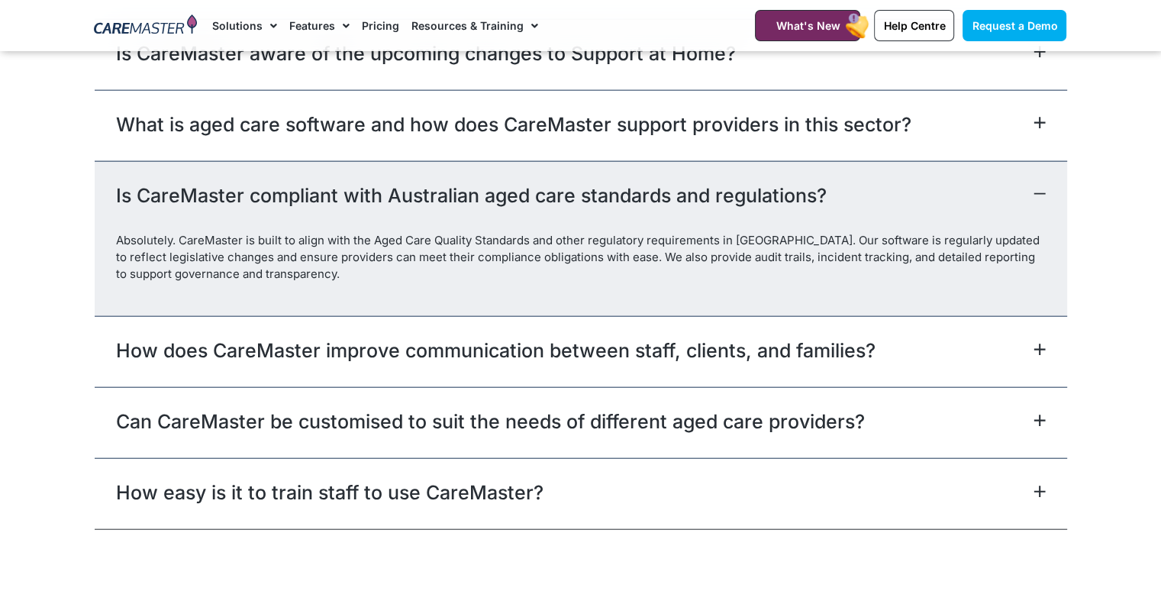
click at [1044, 337] on div "How does CareMaster improve communication between staff, clients, and families?" at bounding box center [581, 351] width 972 height 71
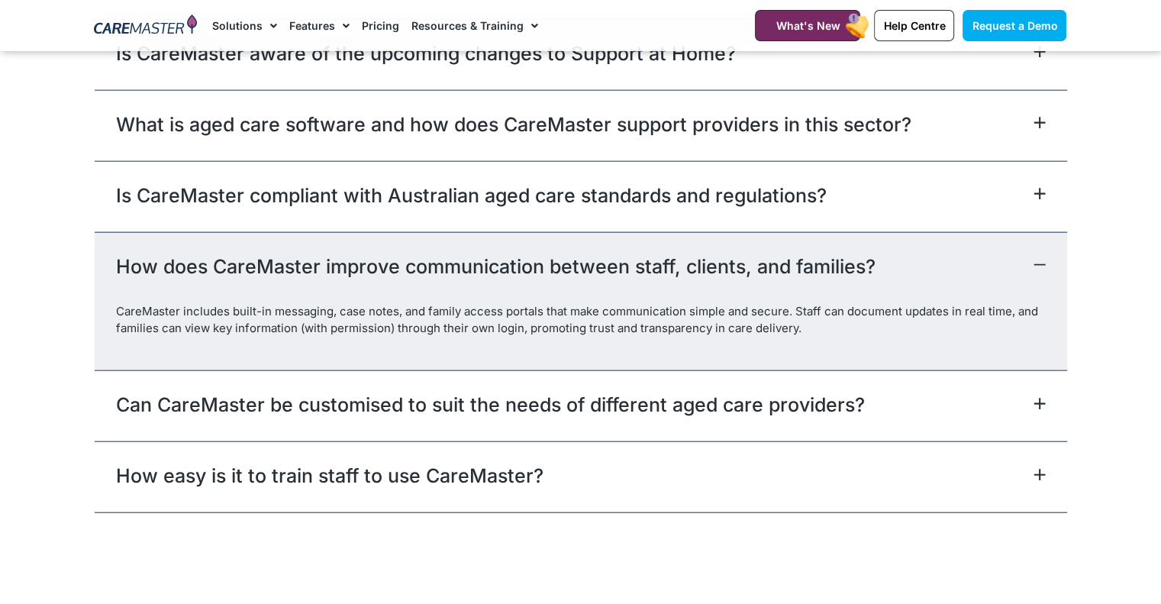
click at [1037, 410] on icon at bounding box center [1040, 404] width 12 height 12
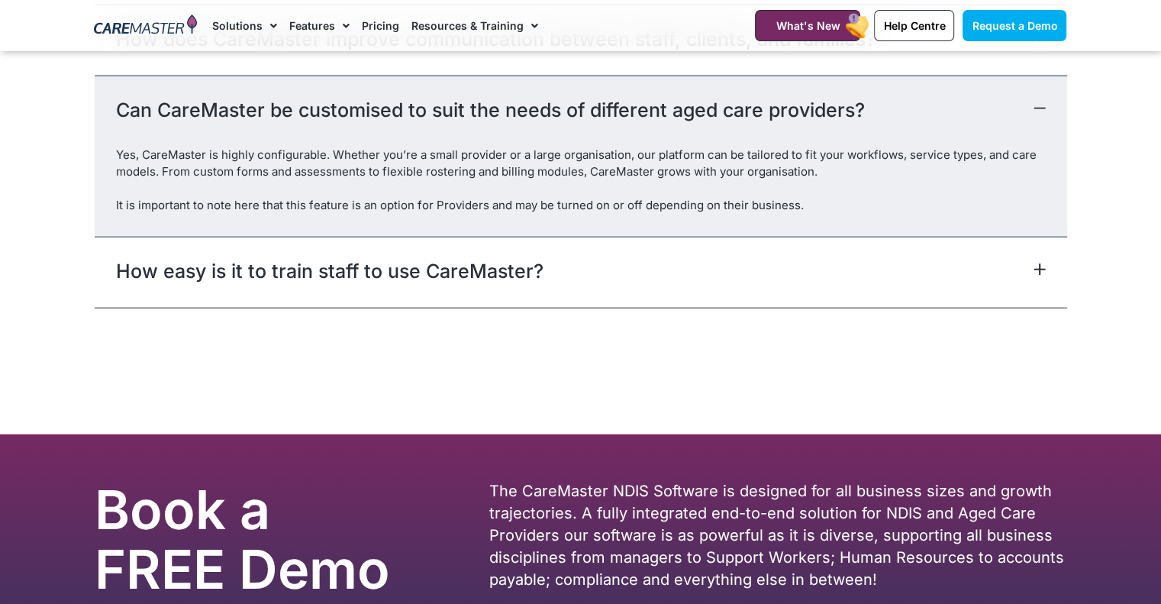
scroll to position [3740, 0]
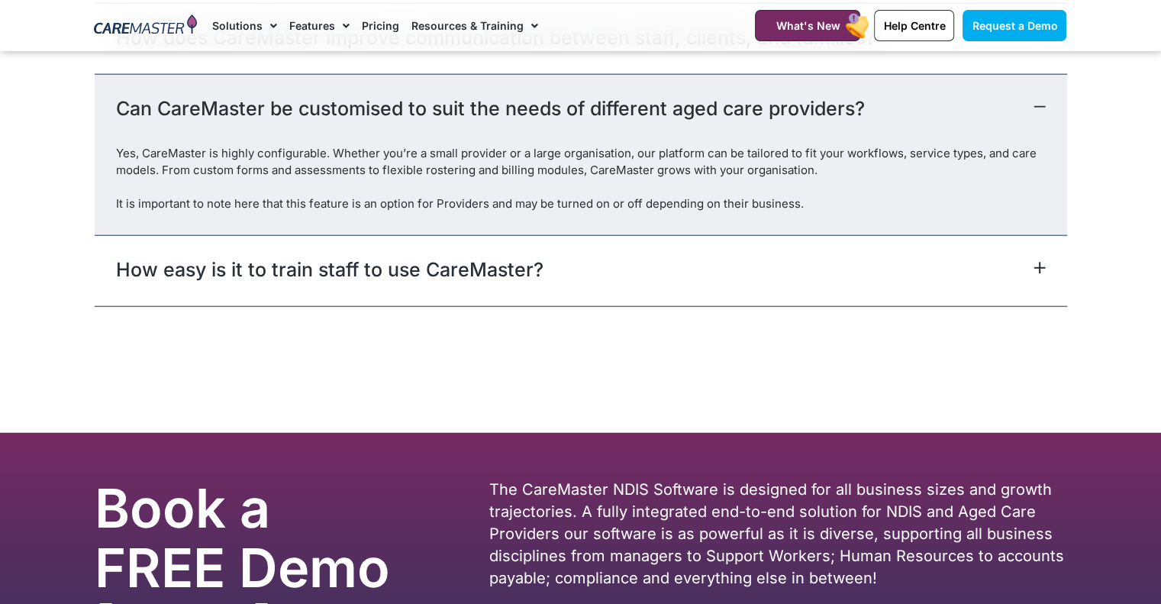
click at [1035, 276] on div "How easy is it to train staff to use CareMaster?" at bounding box center [581, 270] width 972 height 71
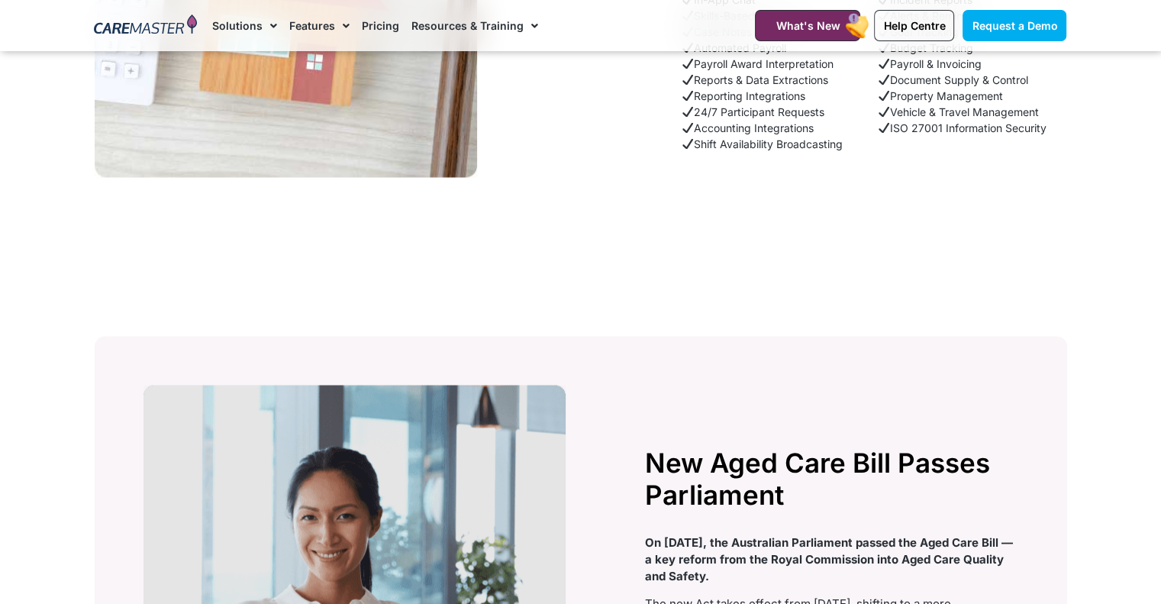
scroll to position [2366, 0]
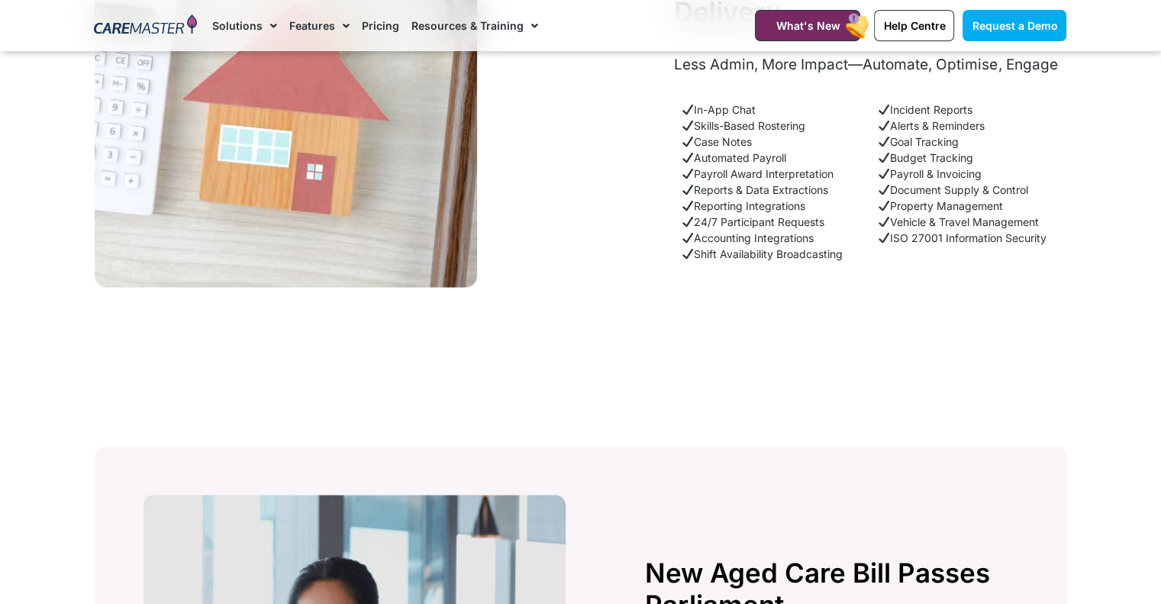
click at [343, 18] on span "Menu" at bounding box center [342, 26] width 15 height 26
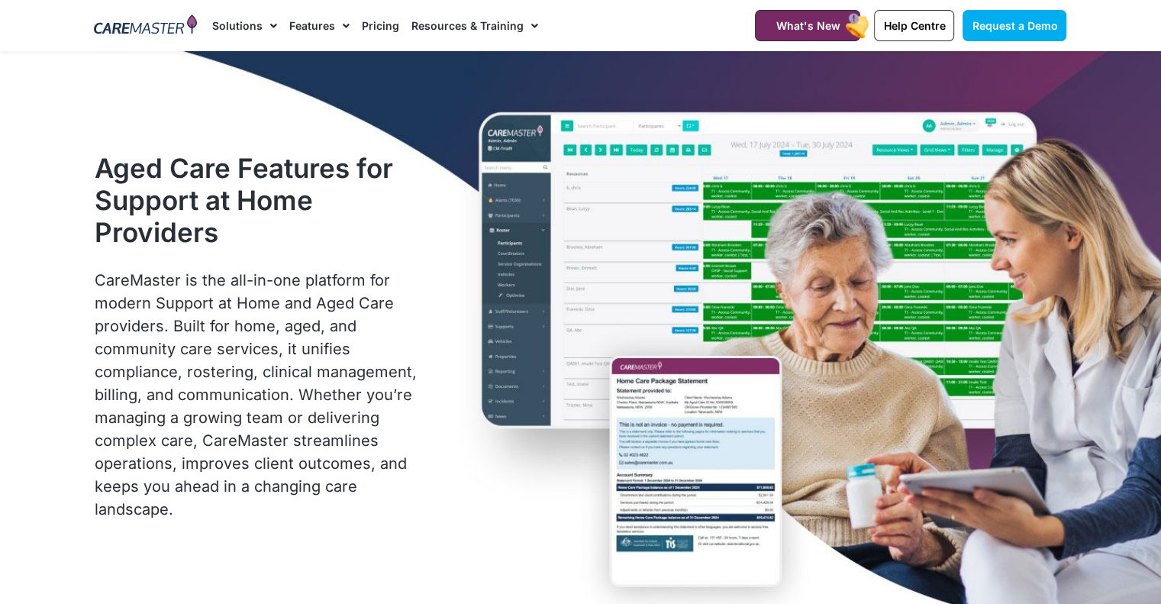
click at [356, 28] on li "Pricing" at bounding box center [381, 25] width 50 height 51
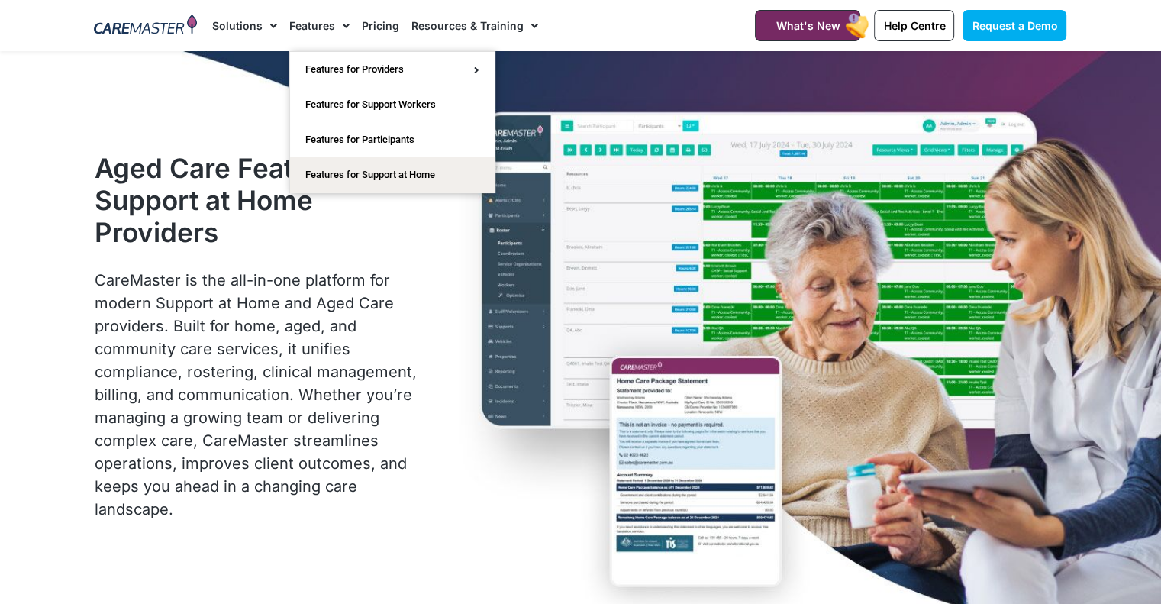
click at [343, 21] on span "Menu" at bounding box center [342, 26] width 15 height 26
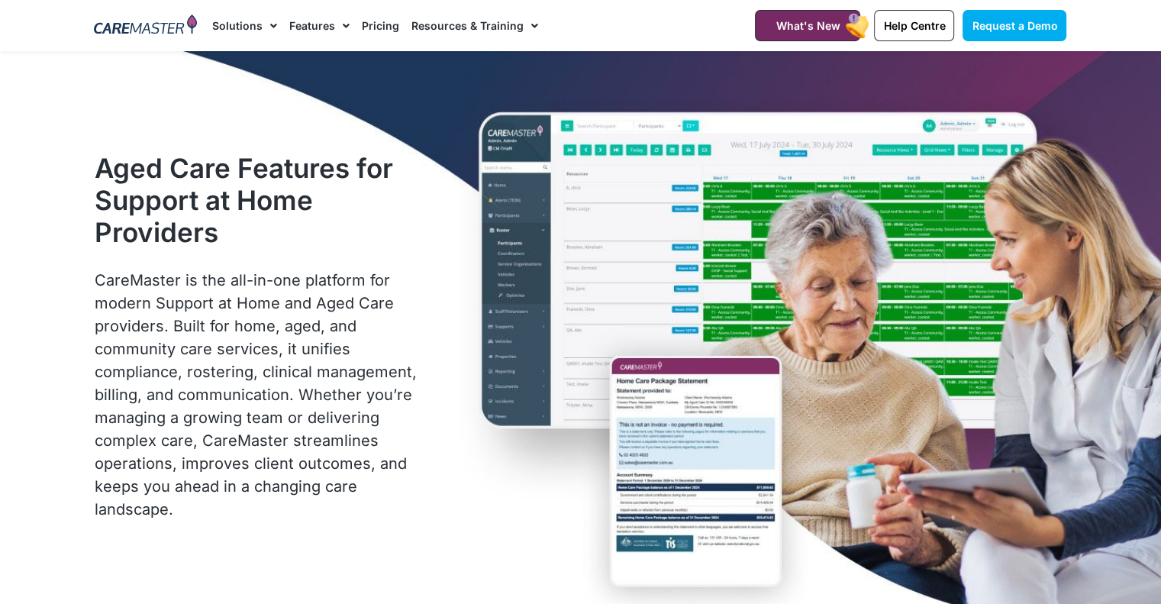
click at [343, 21] on span "Menu" at bounding box center [342, 26] width 15 height 26
click at [362, 27] on link "Pricing" at bounding box center [380, 25] width 37 height 51
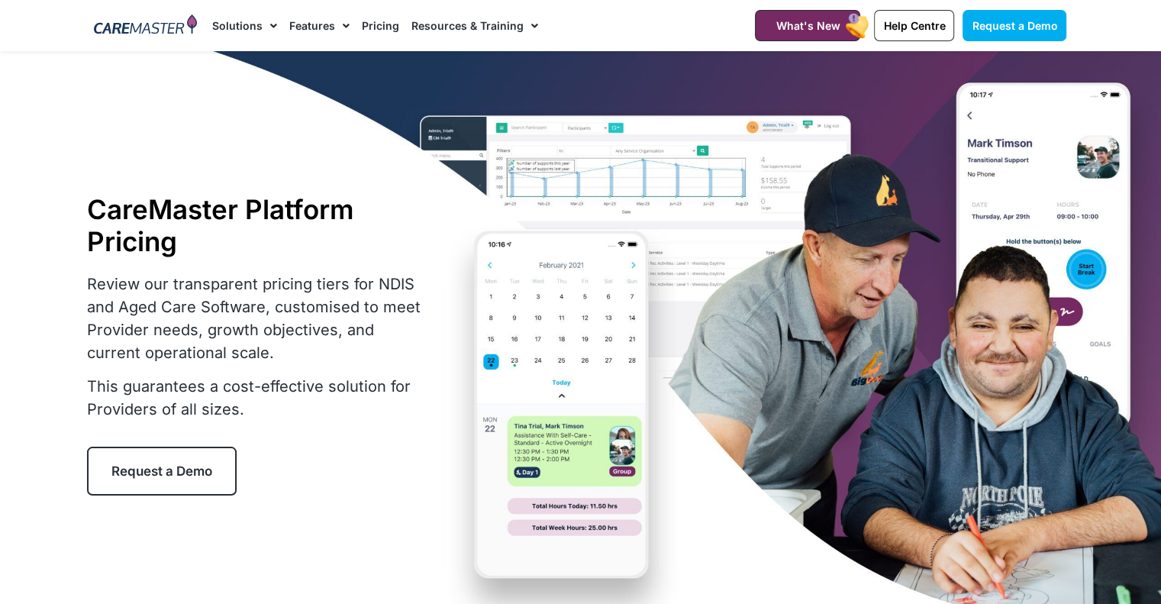
click at [328, 26] on link "Features" at bounding box center [319, 25] width 60 height 51
click at [344, 25] on span "Menu" at bounding box center [342, 26] width 15 height 26
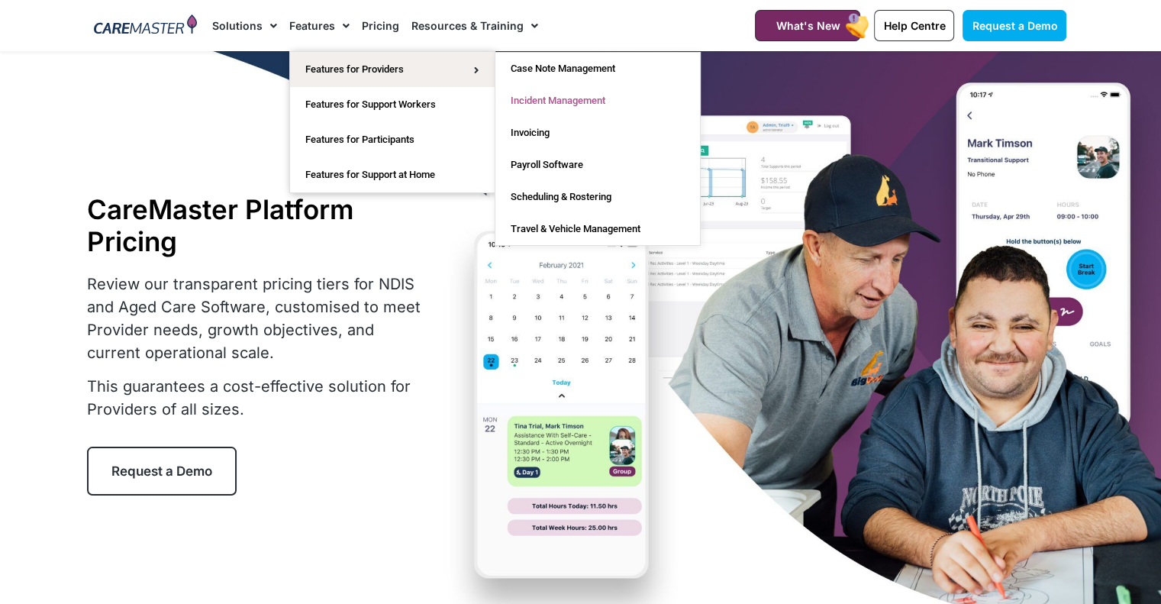
click at [525, 96] on link "Incident Management" at bounding box center [597, 101] width 205 height 32
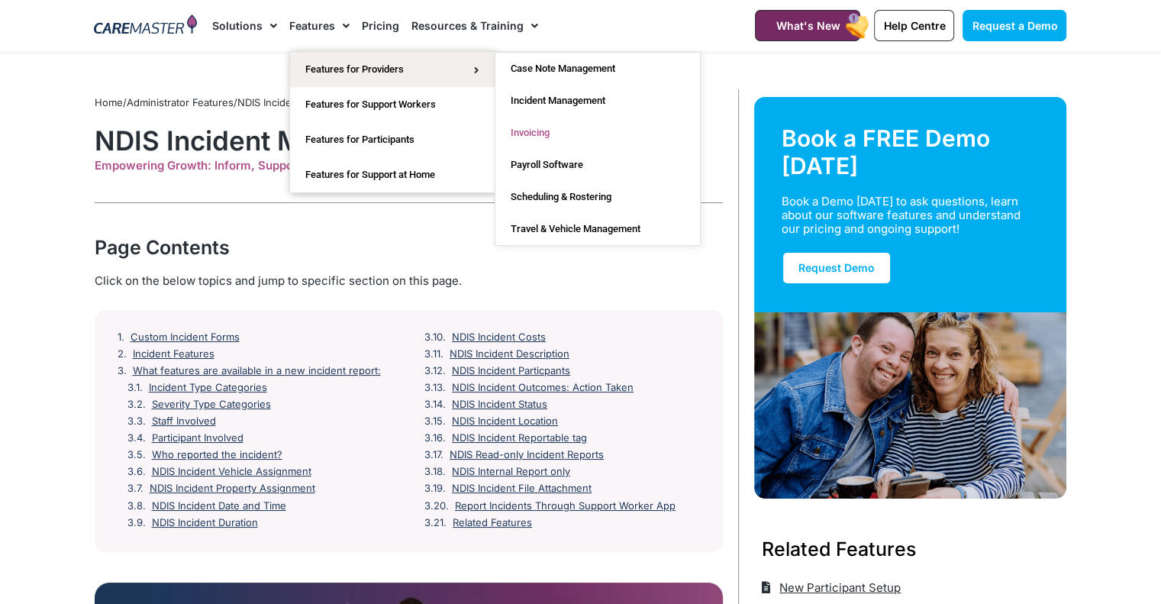
click at [537, 133] on link "Invoicing" at bounding box center [597, 133] width 205 height 32
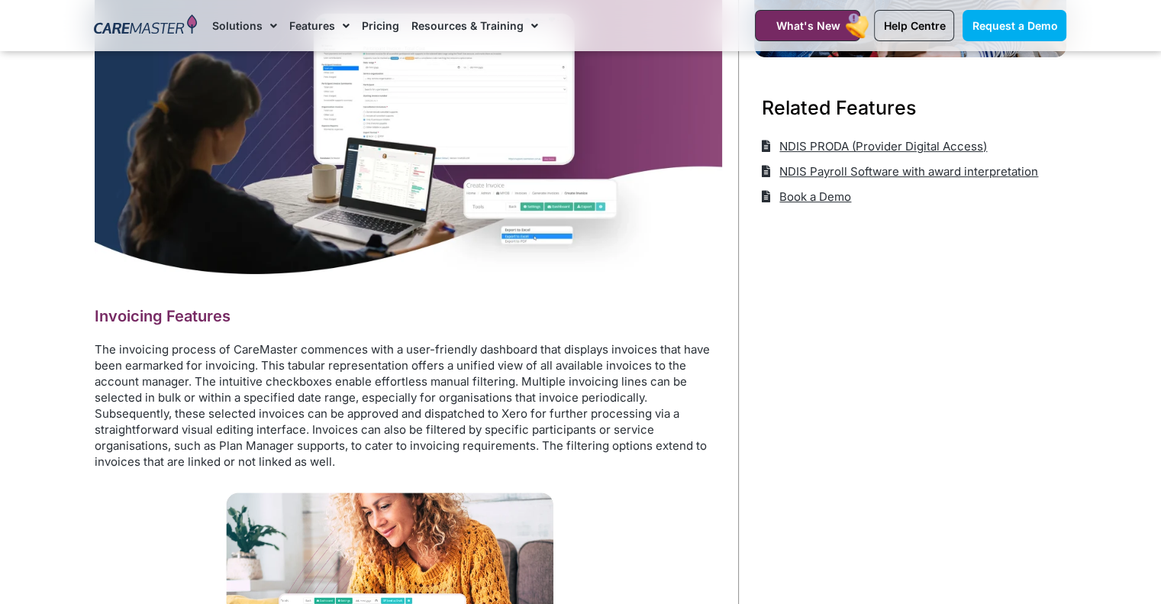
scroll to position [611, 0]
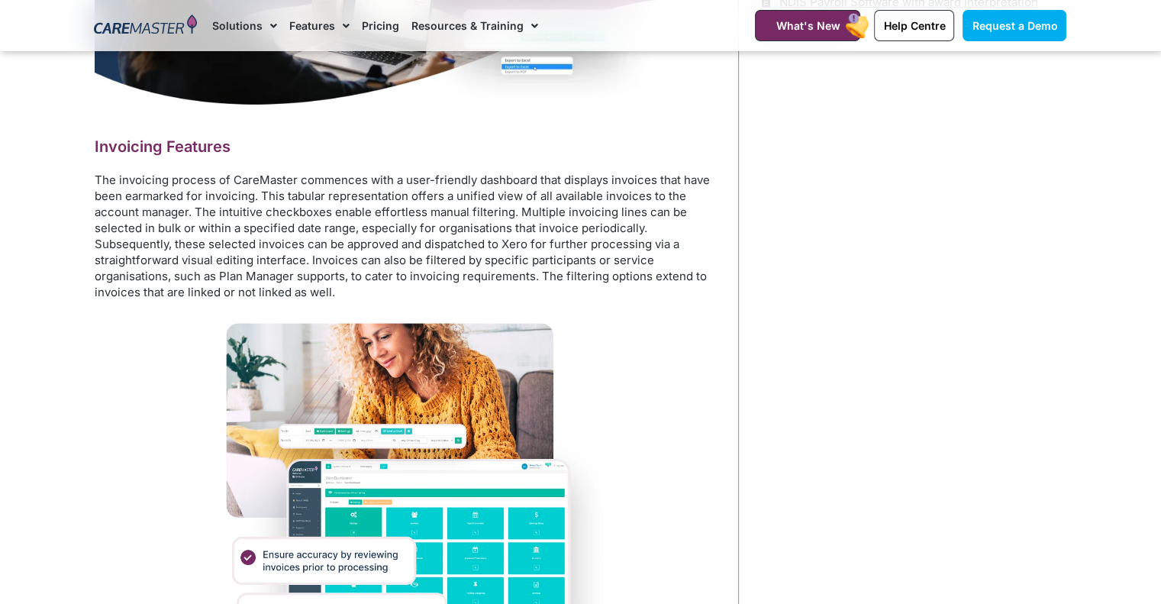
drag, startPoint x: 326, startPoint y: 202, endPoint x: 31, endPoint y: 361, distance: 335.4
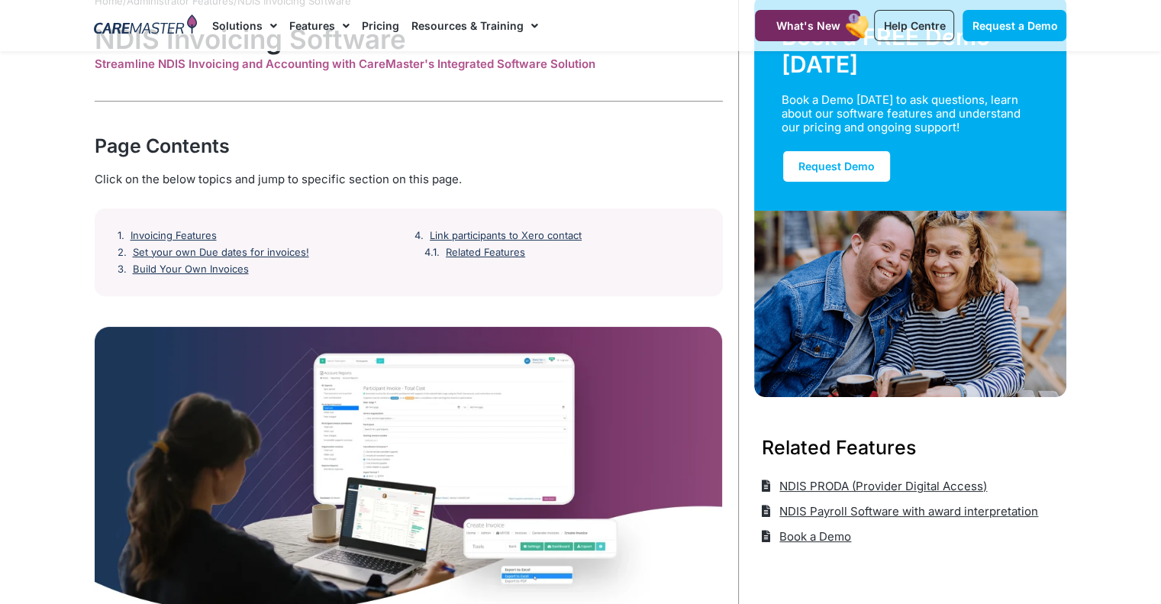
scroll to position [0, 0]
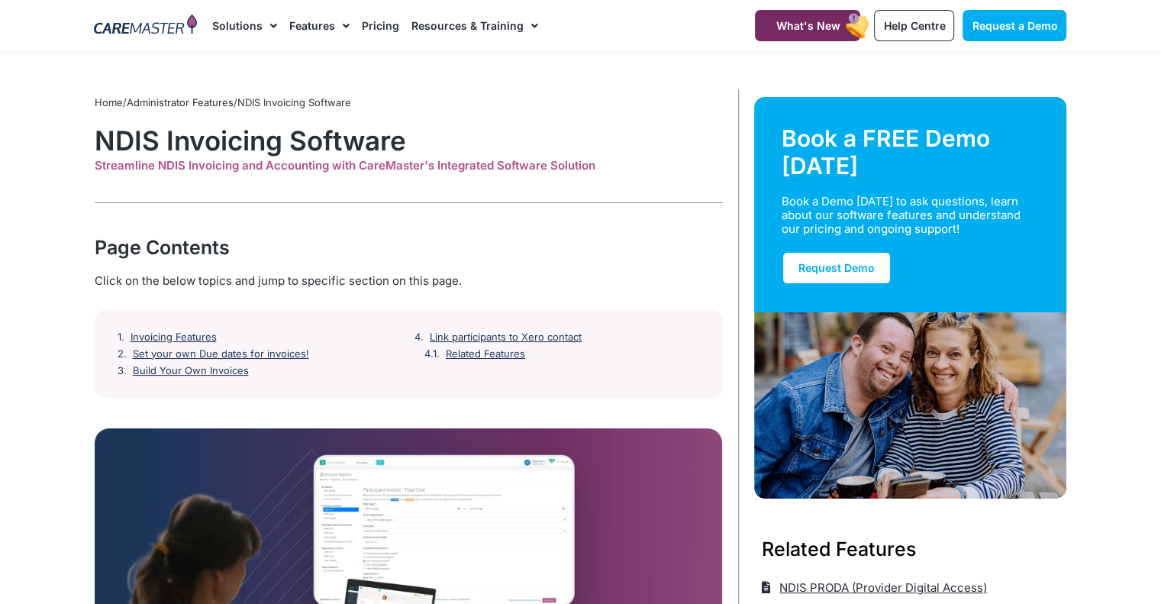
click at [475, 353] on link "Related Features" at bounding box center [485, 354] width 79 height 12
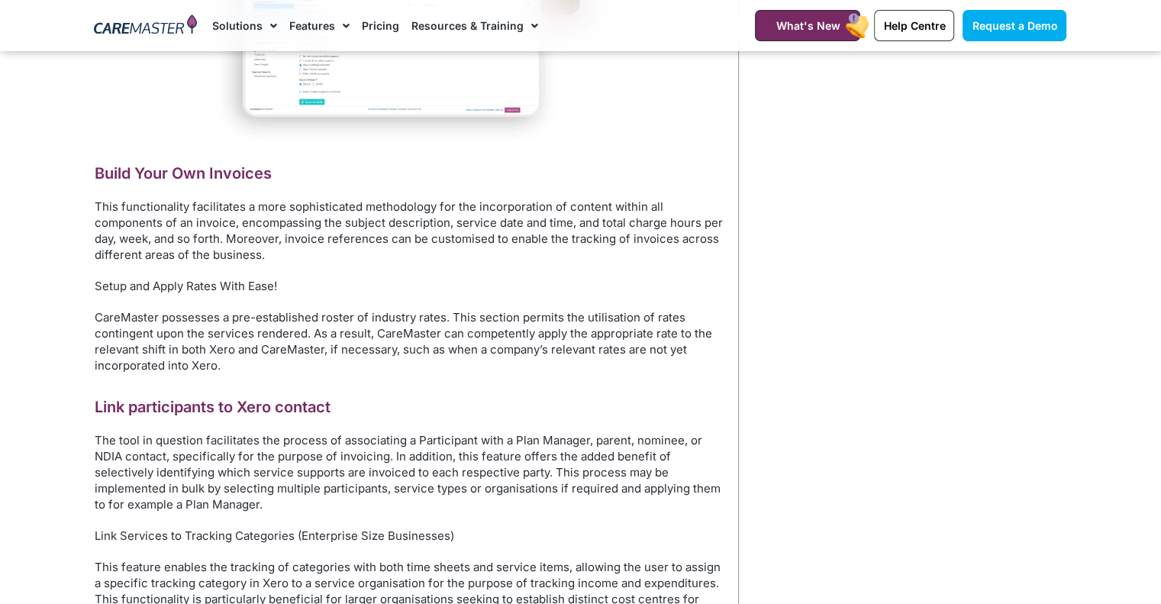
scroll to position [1679, 0]
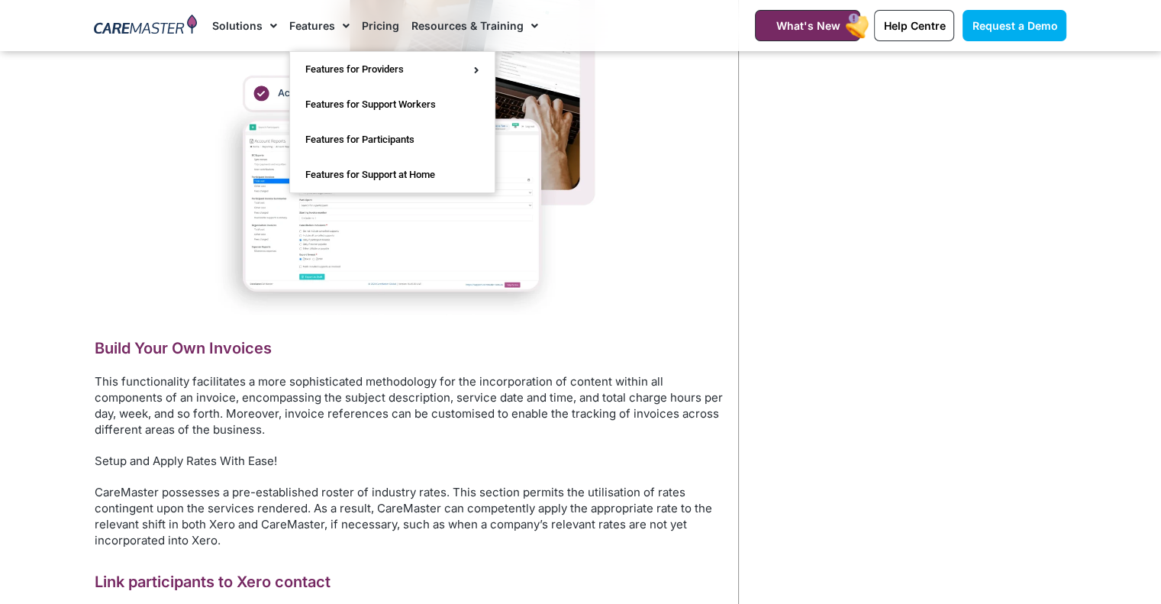
click at [336, 21] on span "Menu" at bounding box center [342, 26] width 15 height 26
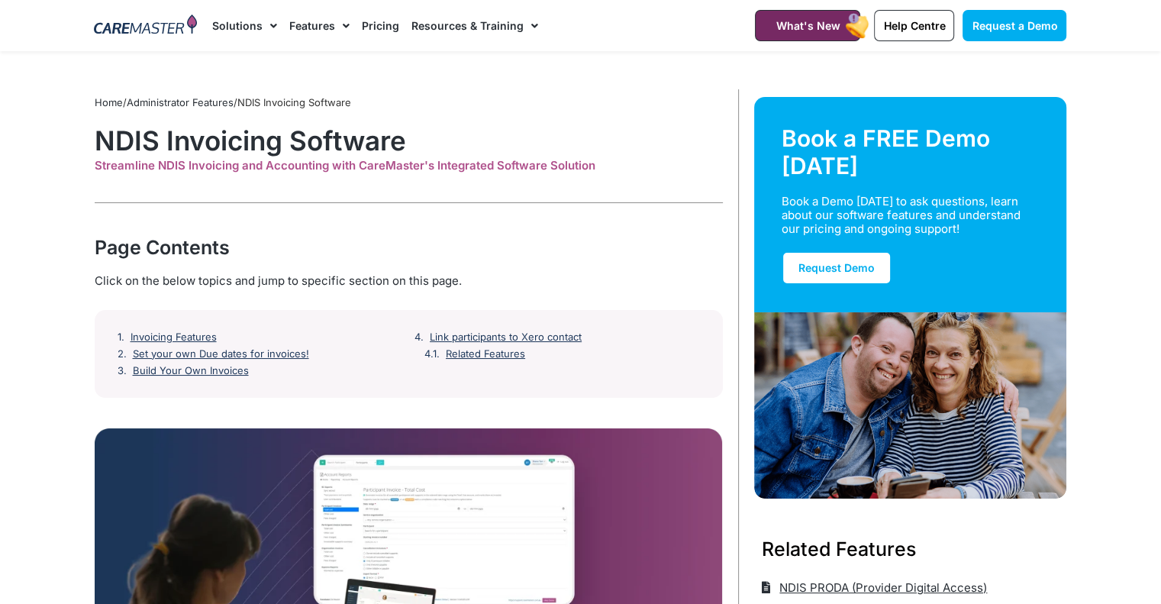
click at [335, 23] on span "Menu" at bounding box center [342, 26] width 15 height 26
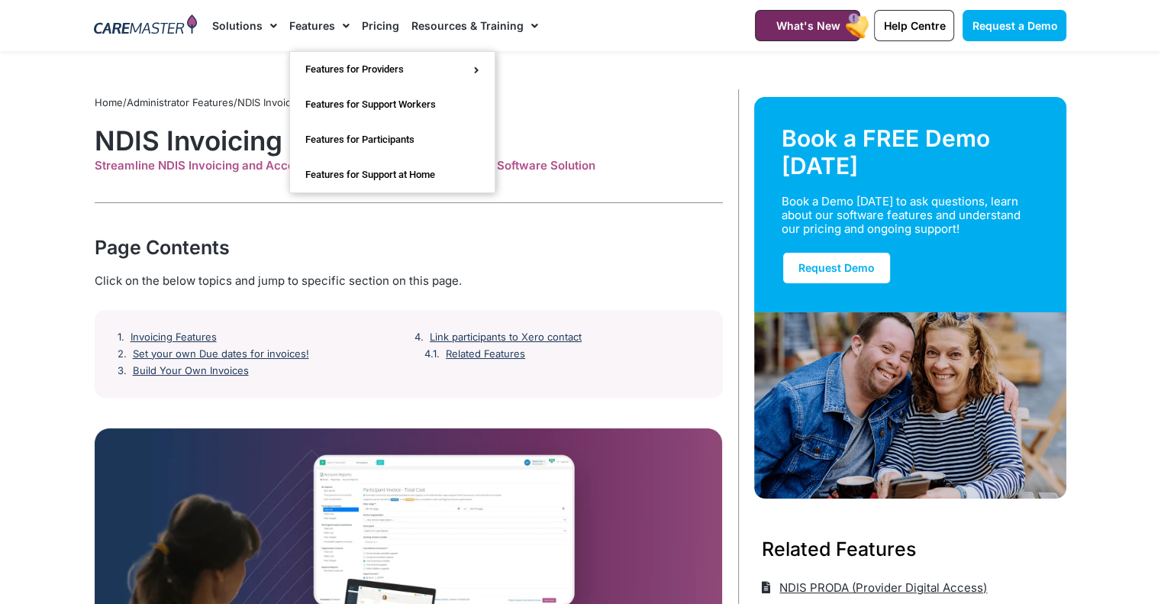
click at [336, 26] on span "Menu" at bounding box center [342, 26] width 15 height 26
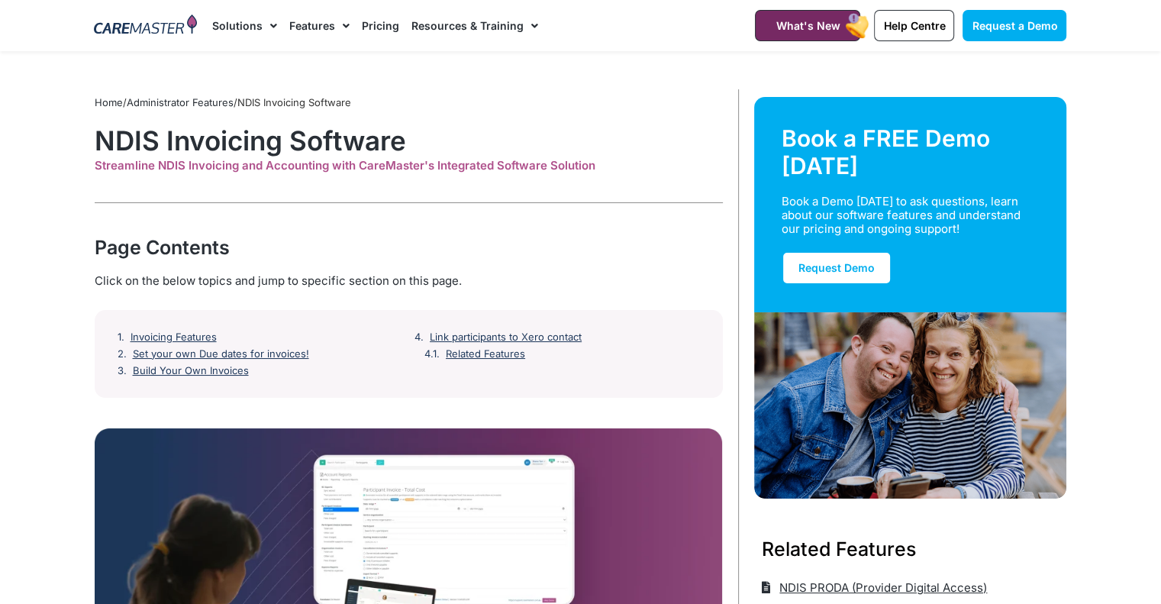
click at [348, 29] on li "Features Features for Providers Case Note Management Incident Management Invoic…" at bounding box center [319, 25] width 73 height 51
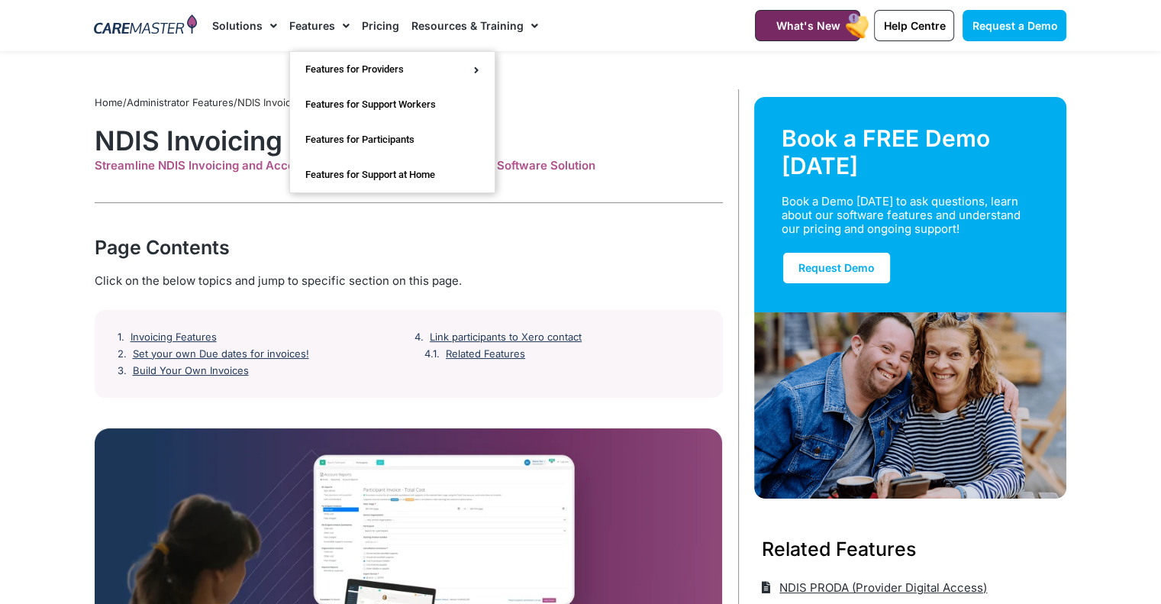
click at [344, 27] on span "Menu" at bounding box center [342, 26] width 15 height 26
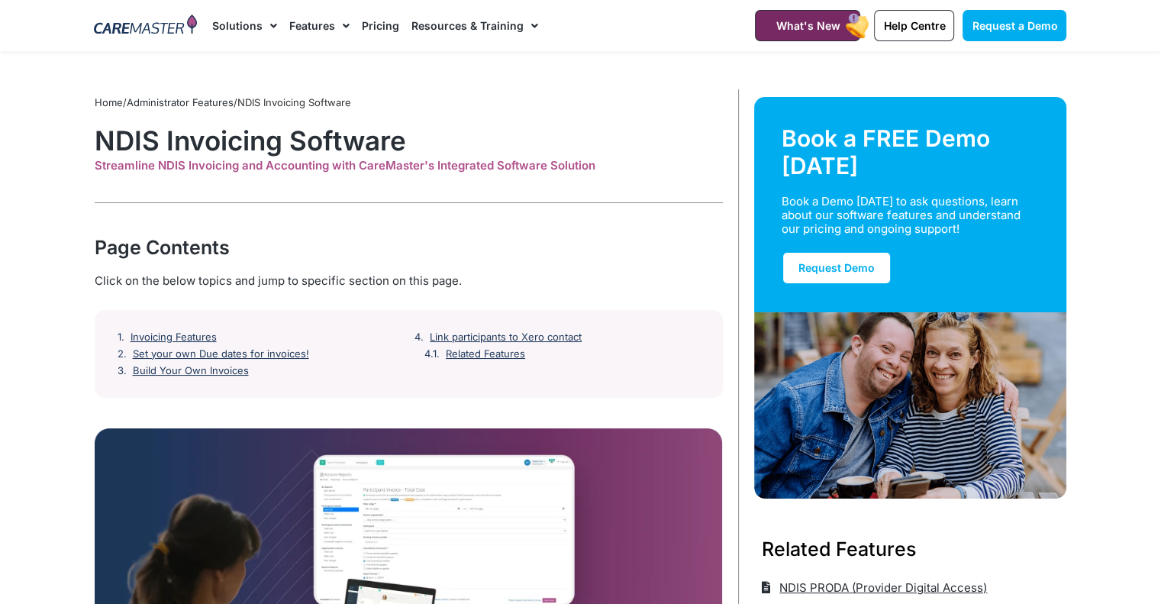
click at [344, 27] on span "Menu" at bounding box center [342, 26] width 15 height 26
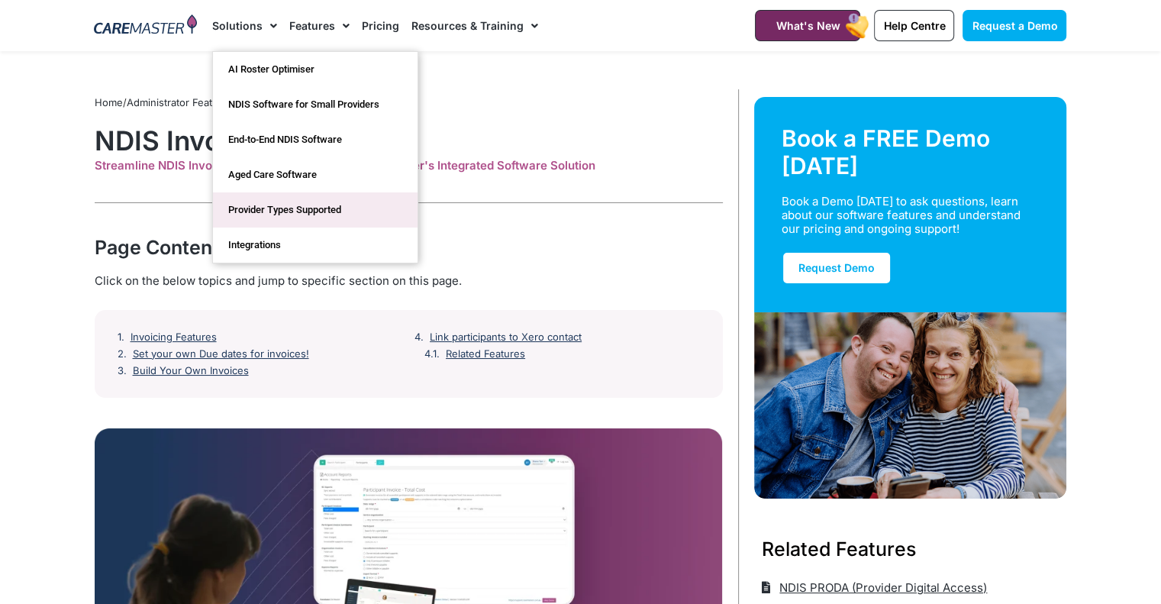
click at [292, 204] on link "Provider Types Supported" at bounding box center [315, 209] width 205 height 35
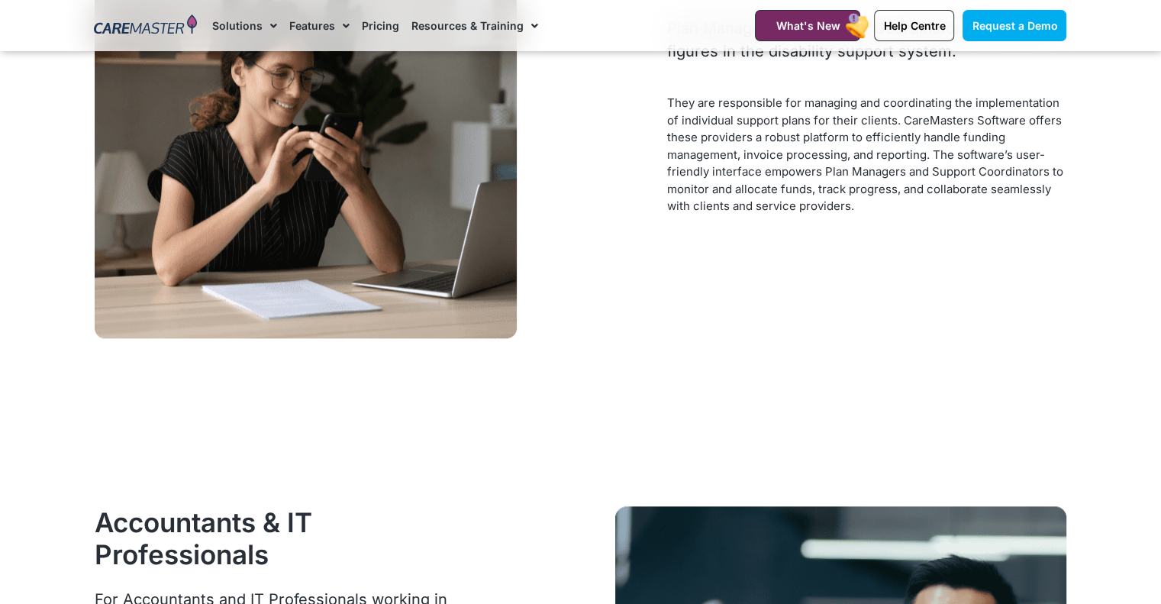
scroll to position [1679, 0]
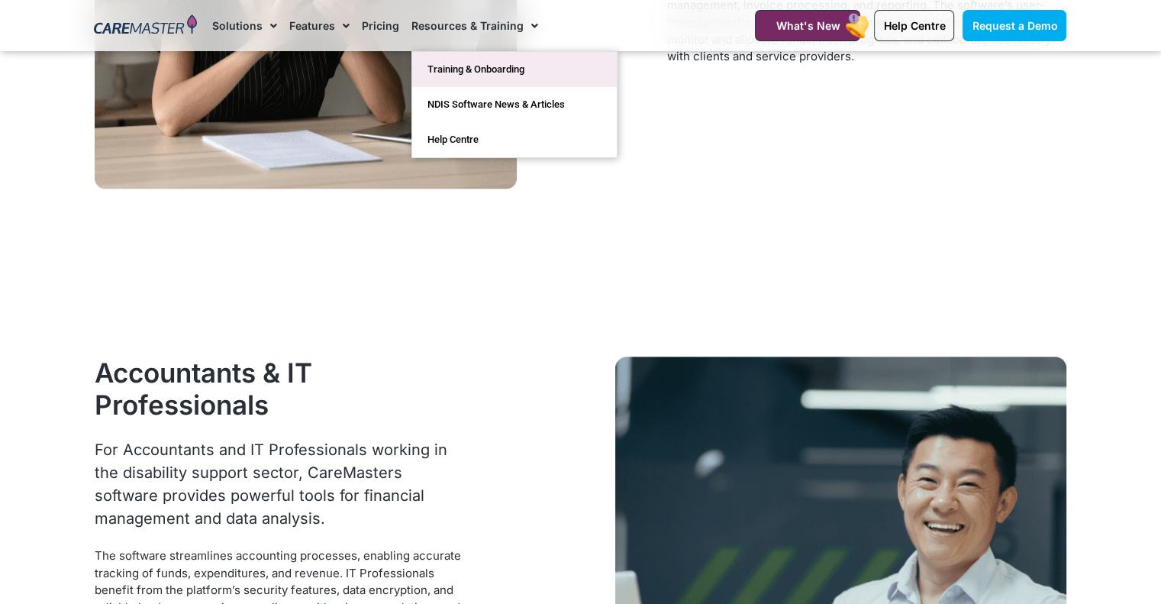
click at [456, 55] on link "Training & Onboarding" at bounding box center [514, 69] width 205 height 35
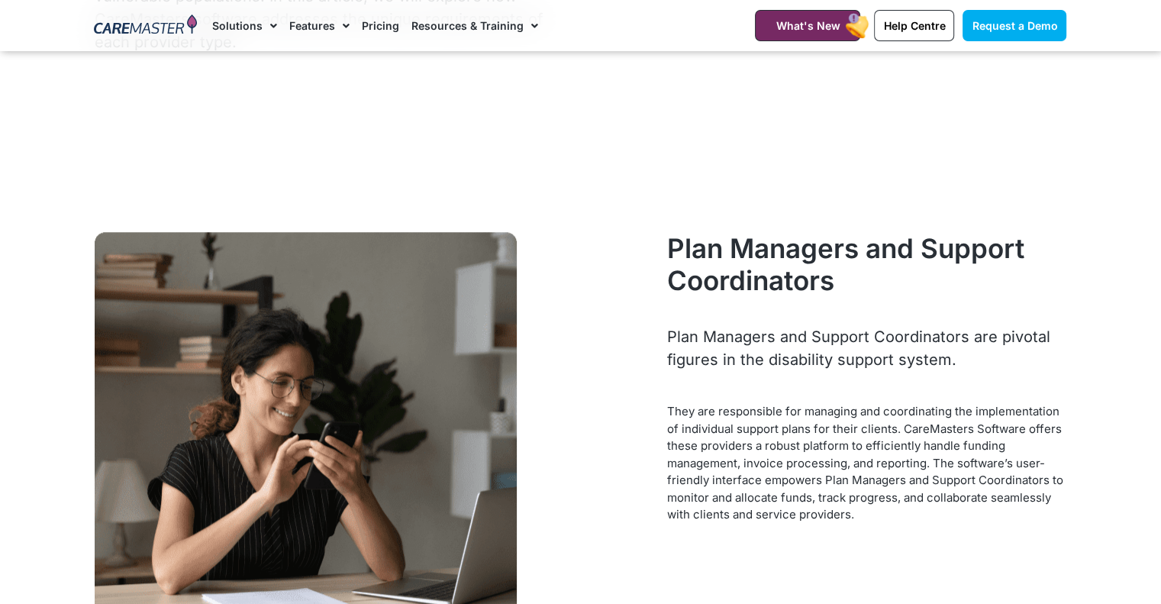
click at [524, 27] on span "Menu" at bounding box center [531, 26] width 15 height 26
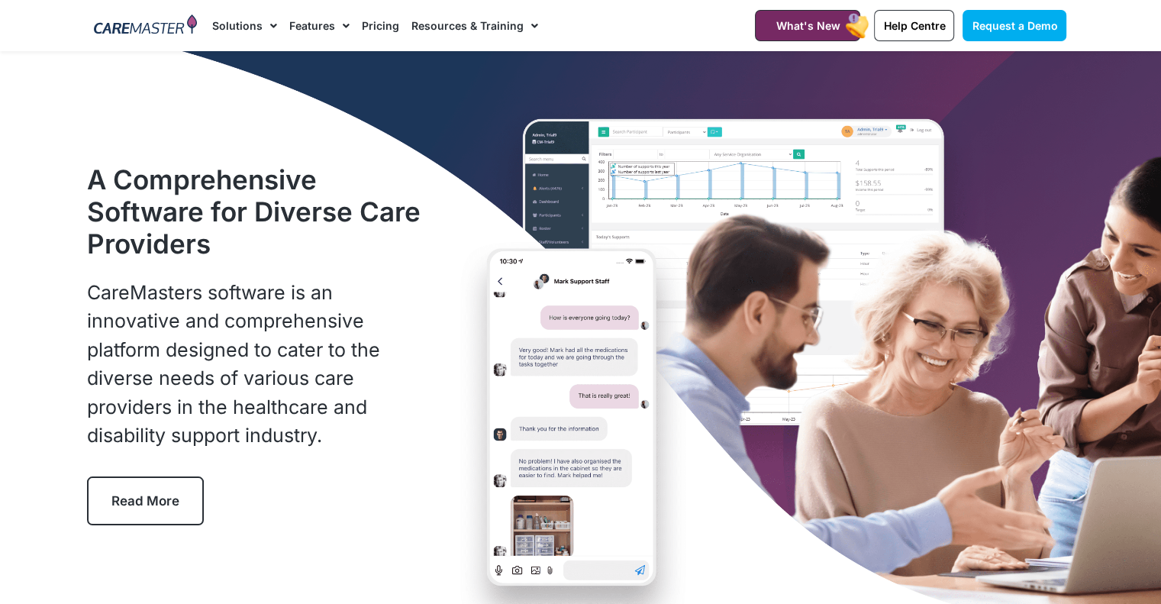
click at [529, 20] on span "Menu" at bounding box center [531, 26] width 15 height 26
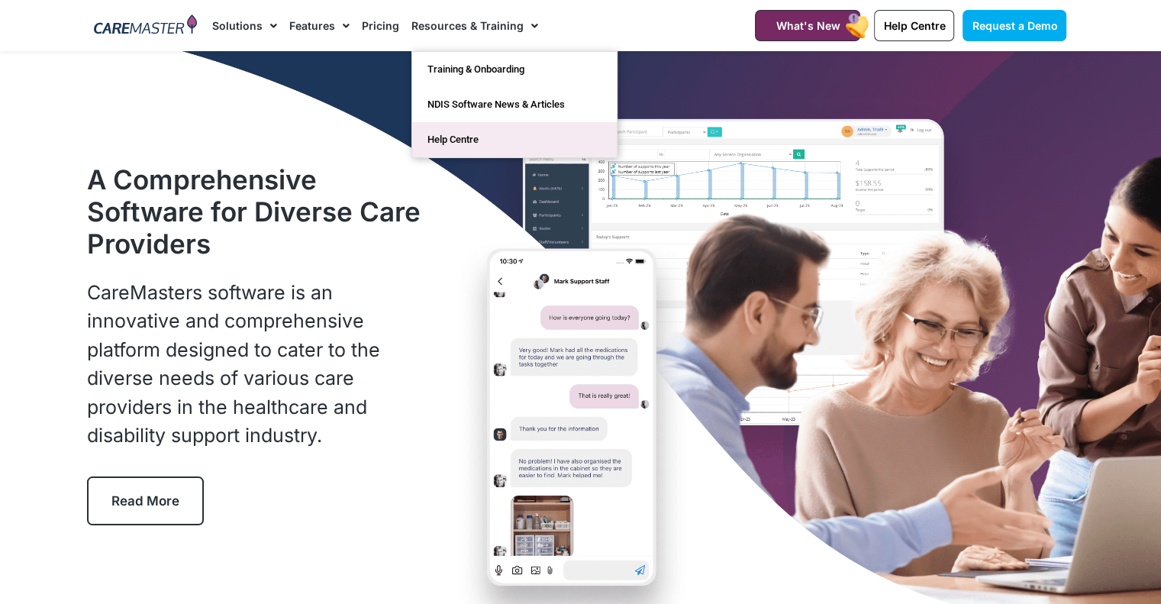
click at [455, 140] on link "Help Centre" at bounding box center [514, 139] width 205 height 35
click at [494, 21] on link "Resources & Training" at bounding box center [474, 25] width 127 height 51
click at [524, 20] on span "Menu" at bounding box center [531, 26] width 15 height 26
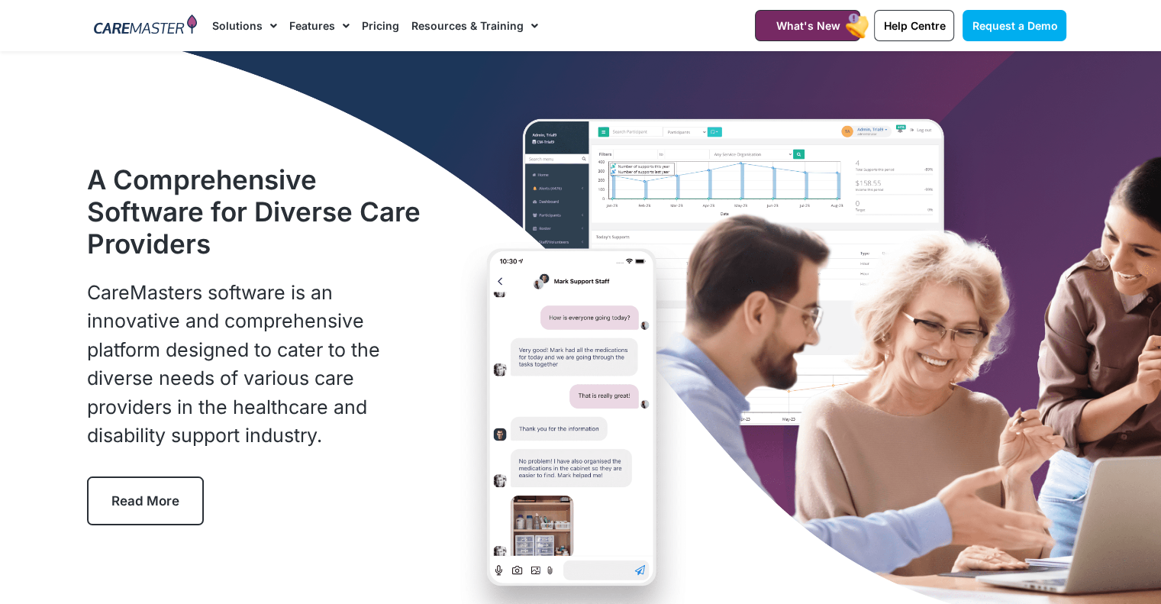
click at [524, 21] on span "Menu" at bounding box center [531, 26] width 15 height 26
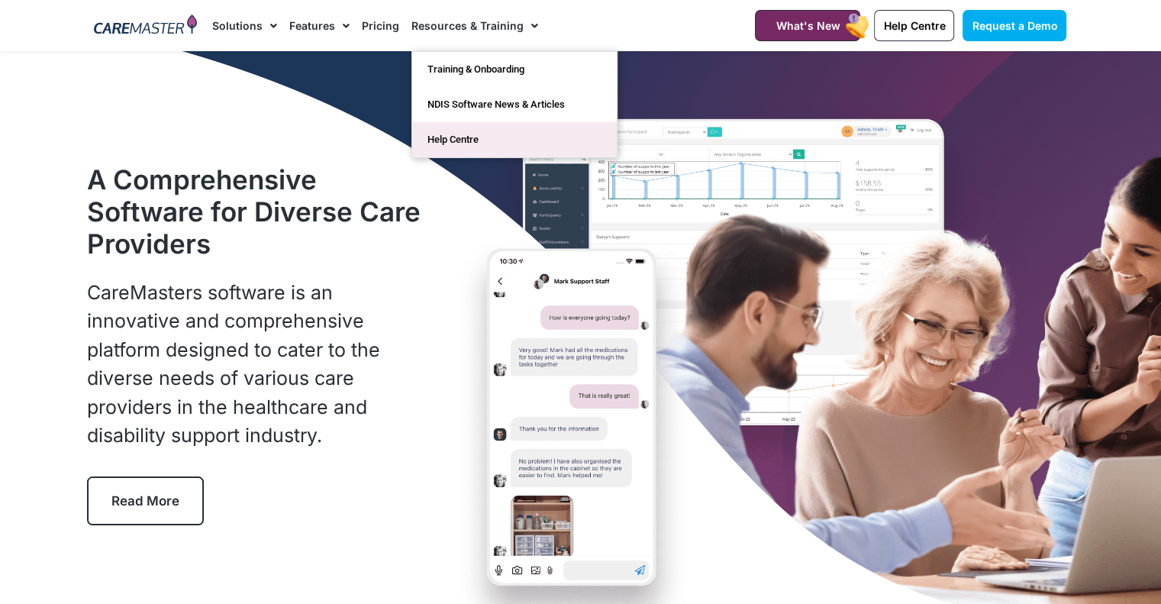
click at [446, 133] on link "Help Centre" at bounding box center [514, 139] width 205 height 35
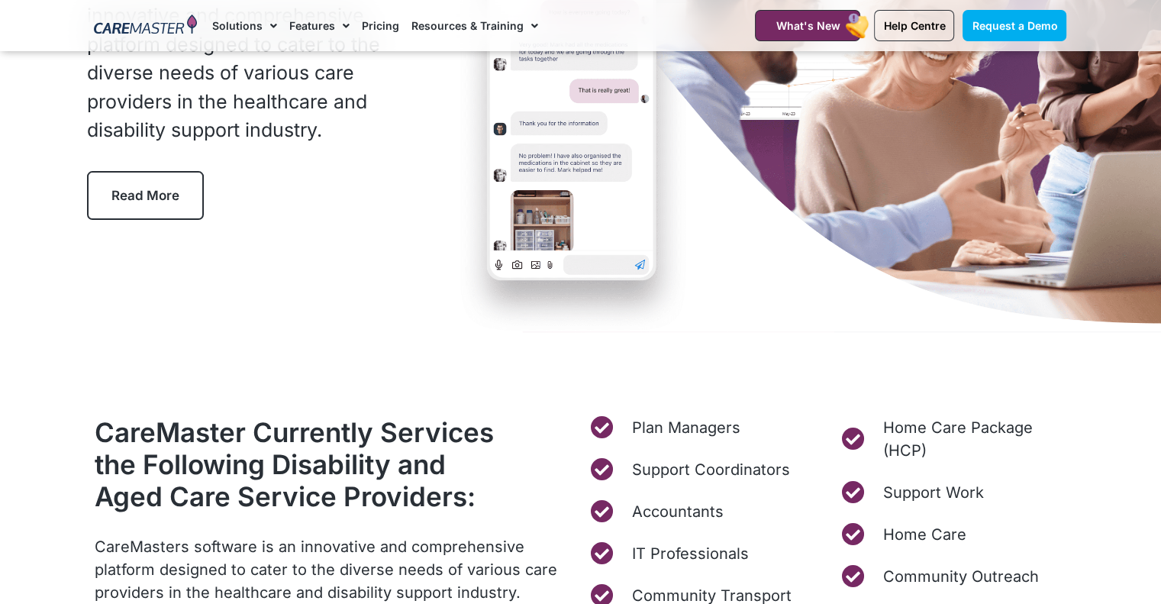
scroll to position [458, 0]
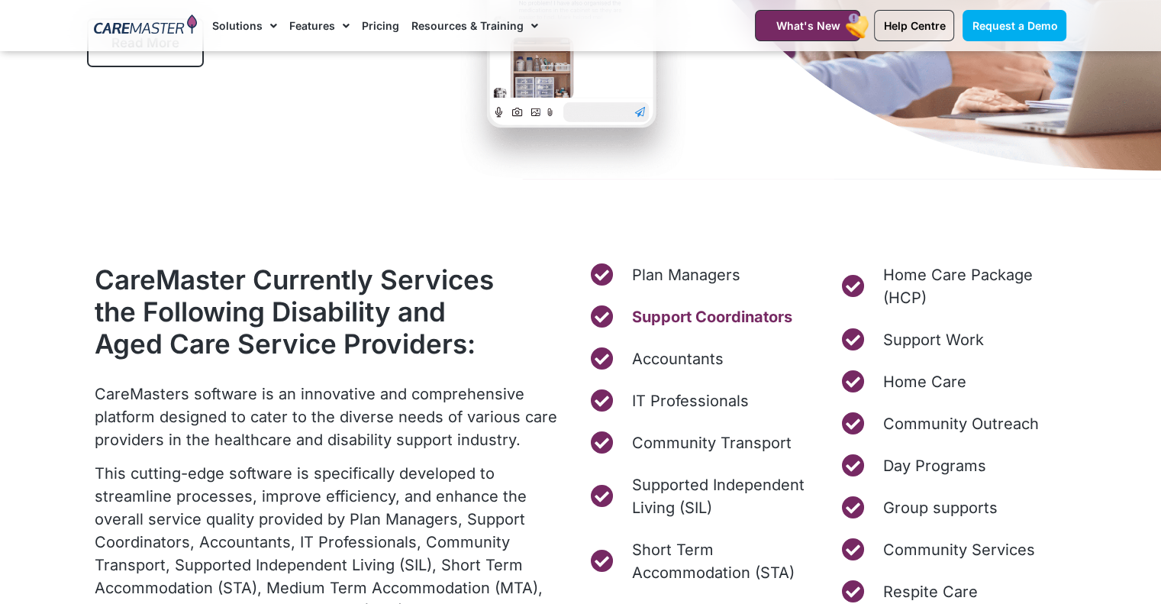
click at [669, 316] on span "Support Coordinators" at bounding box center [710, 316] width 164 height 23
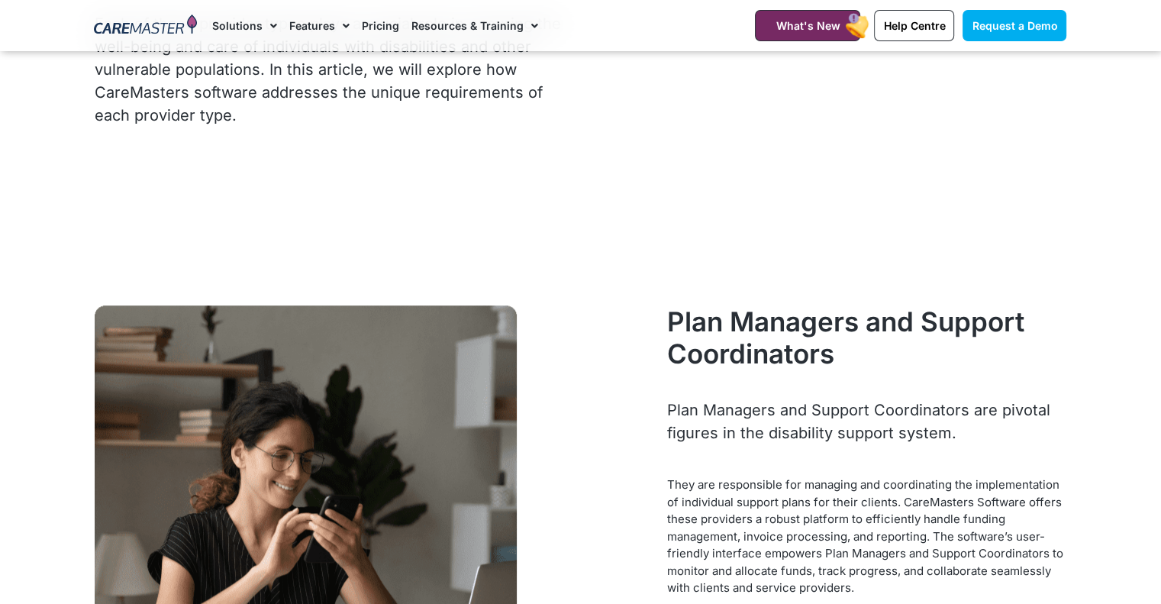
scroll to position [1145, 0]
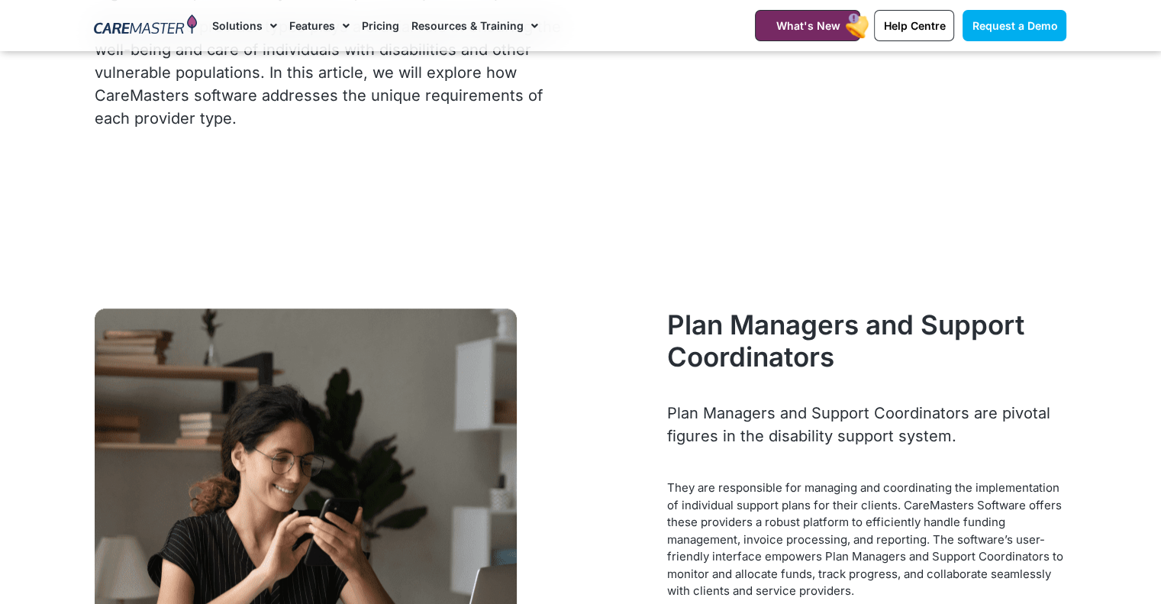
click at [746, 317] on h3 "Plan Managers and Support Coordinators" at bounding box center [866, 340] width 399 height 64
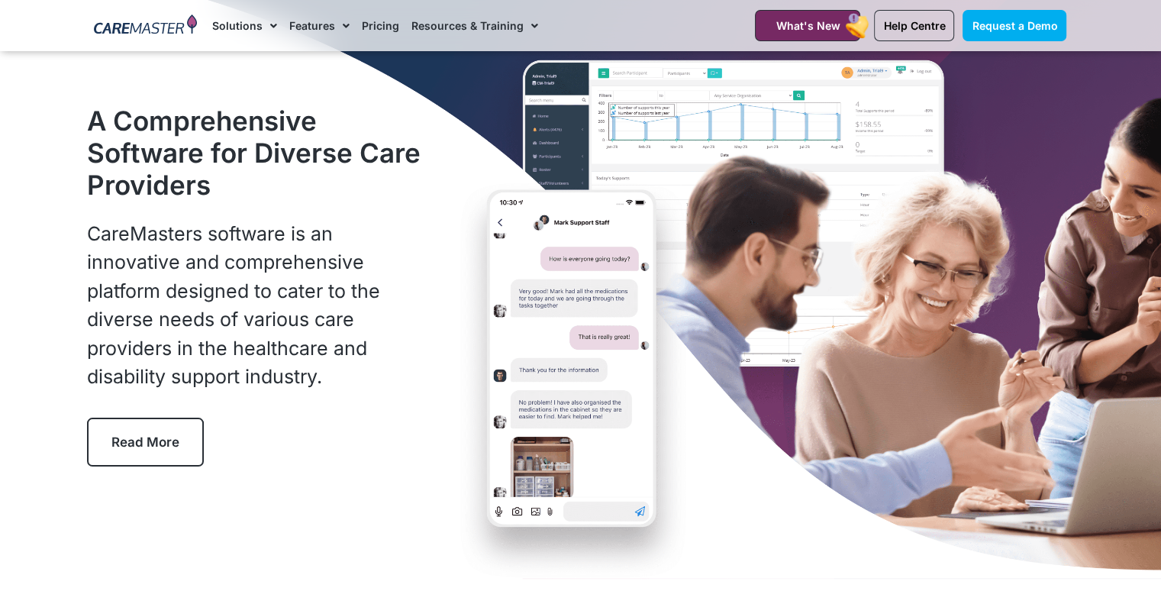
scroll to position [0, 0]
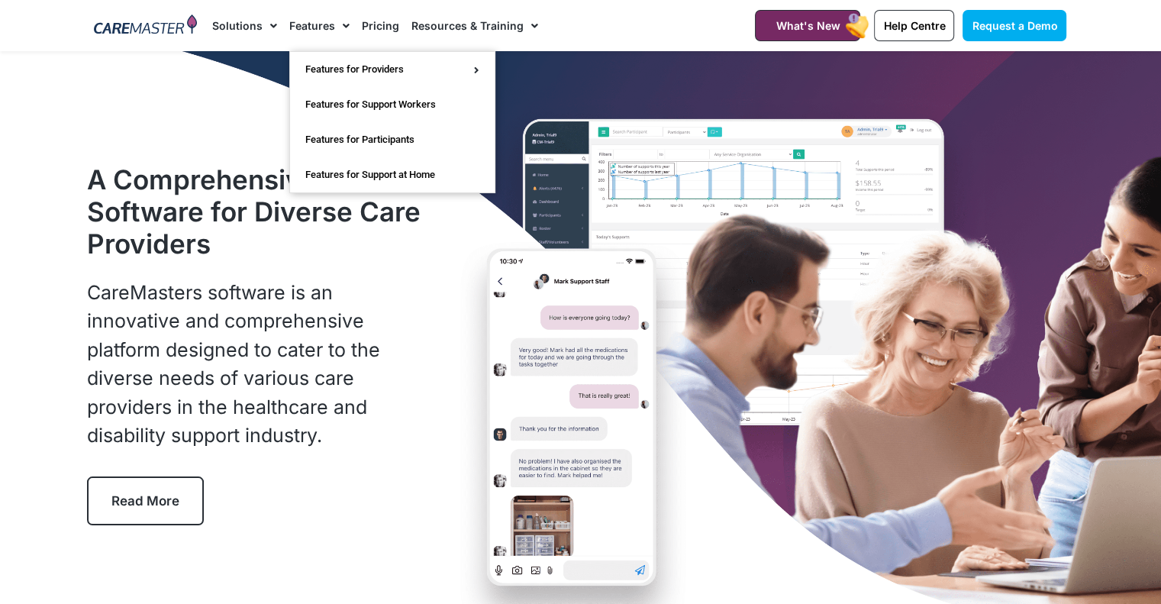
click at [336, 33] on span "Menu" at bounding box center [342, 26] width 15 height 26
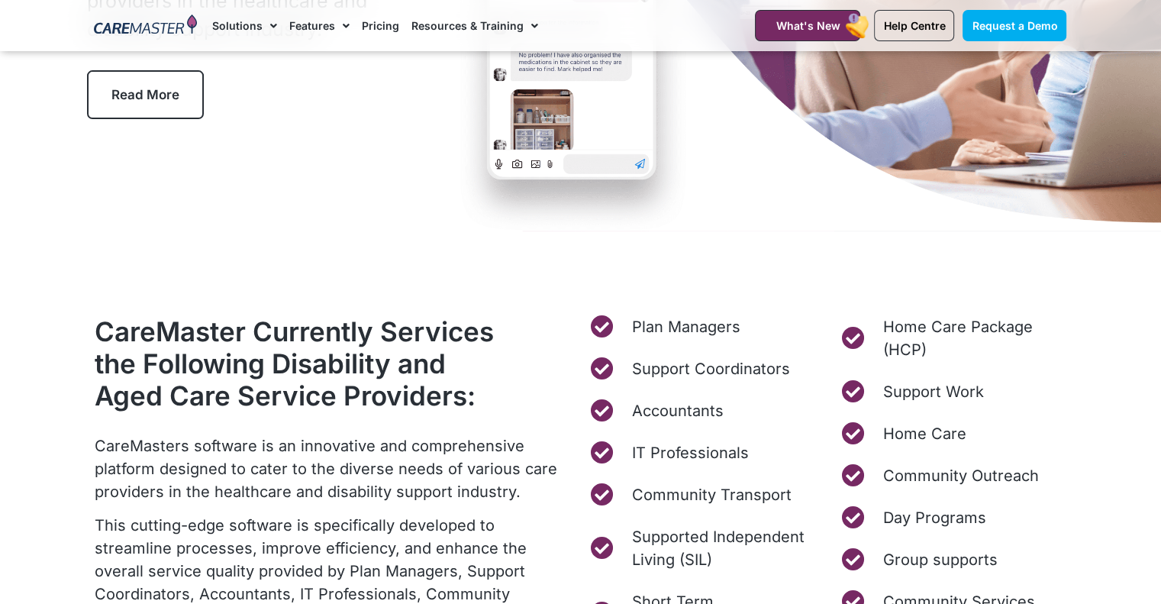
scroll to position [458, 0]
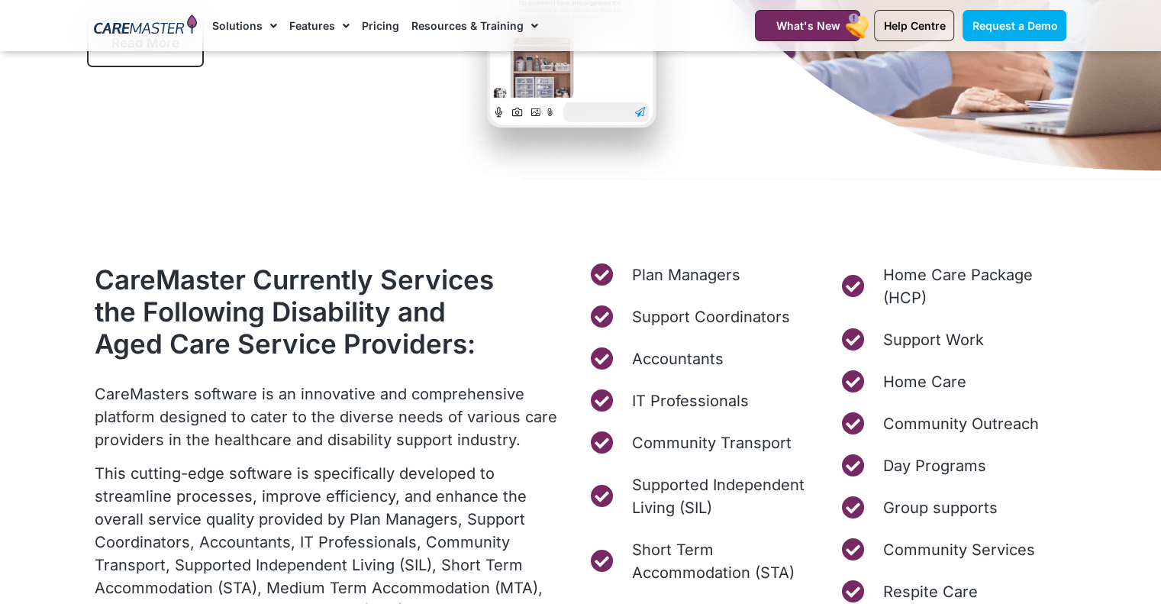
click at [340, 24] on span "Menu" at bounding box center [342, 26] width 15 height 26
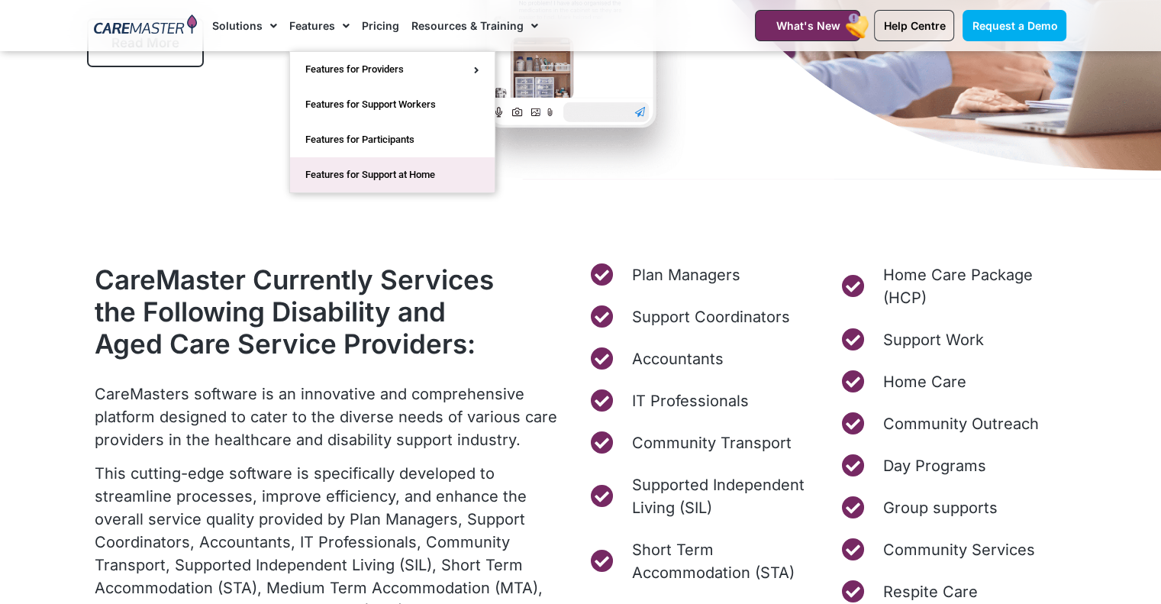
click at [419, 169] on link "Features for Support at Home" at bounding box center [392, 174] width 205 height 35
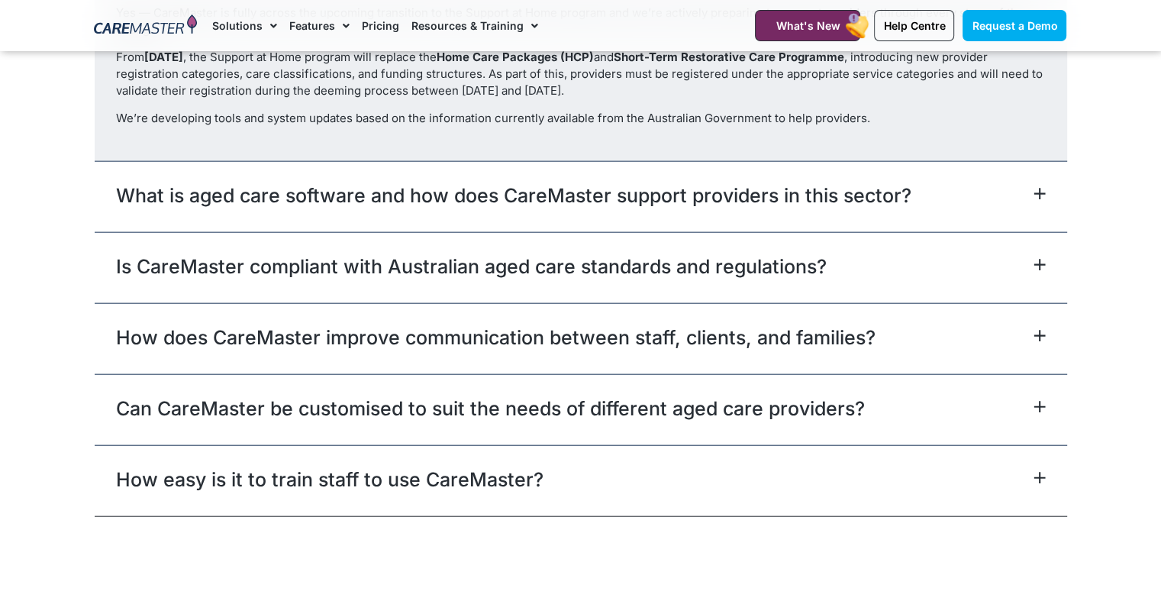
scroll to position [3511, 0]
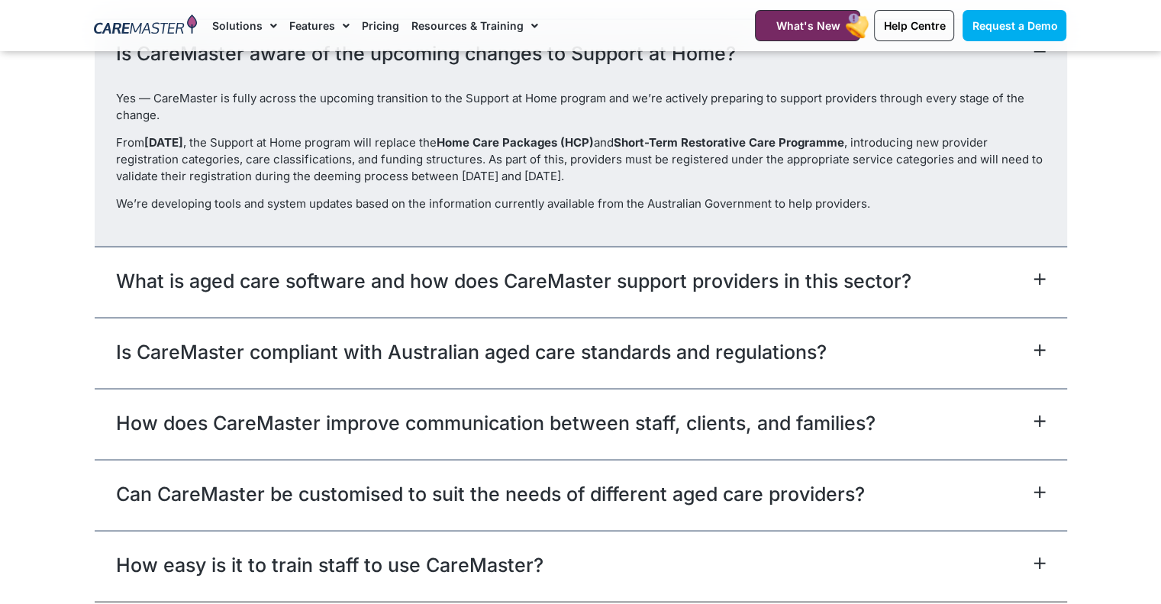
click at [1040, 356] on icon at bounding box center [1040, 350] width 12 height 12
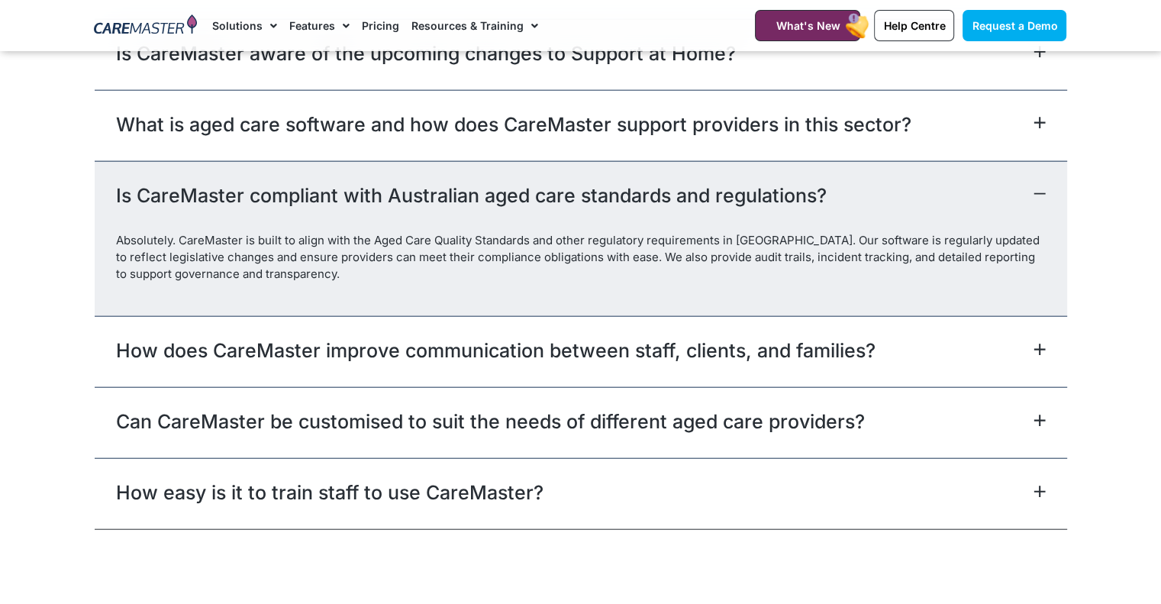
click at [1038, 429] on span at bounding box center [1036, 421] width 18 height 15
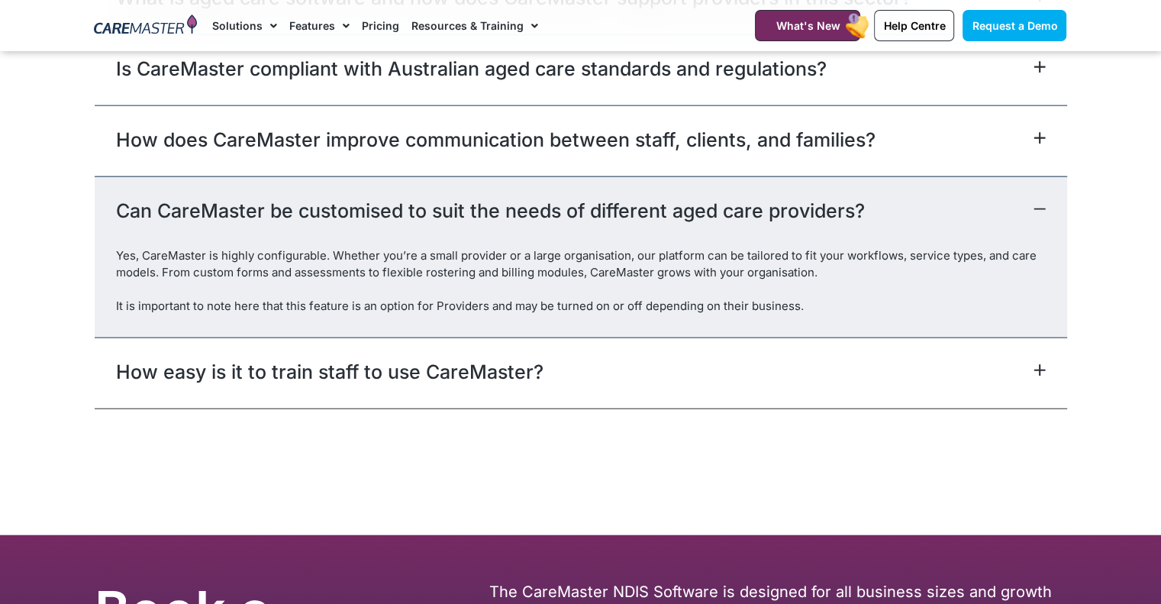
scroll to position [3664, 0]
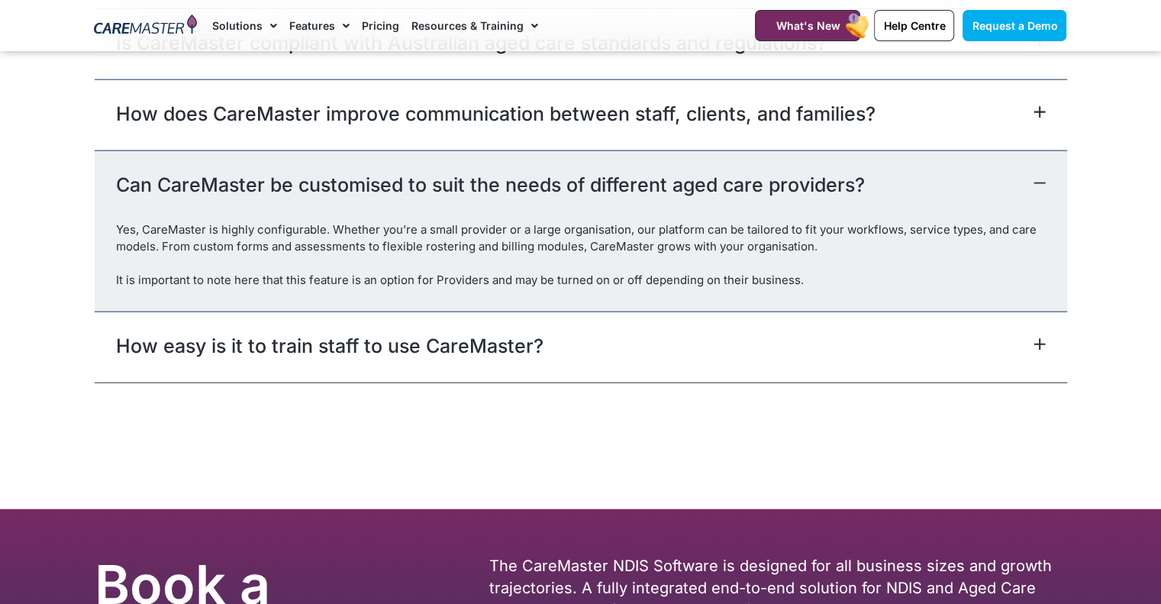
click at [1027, 353] on span at bounding box center [1036, 345] width 18 height 15
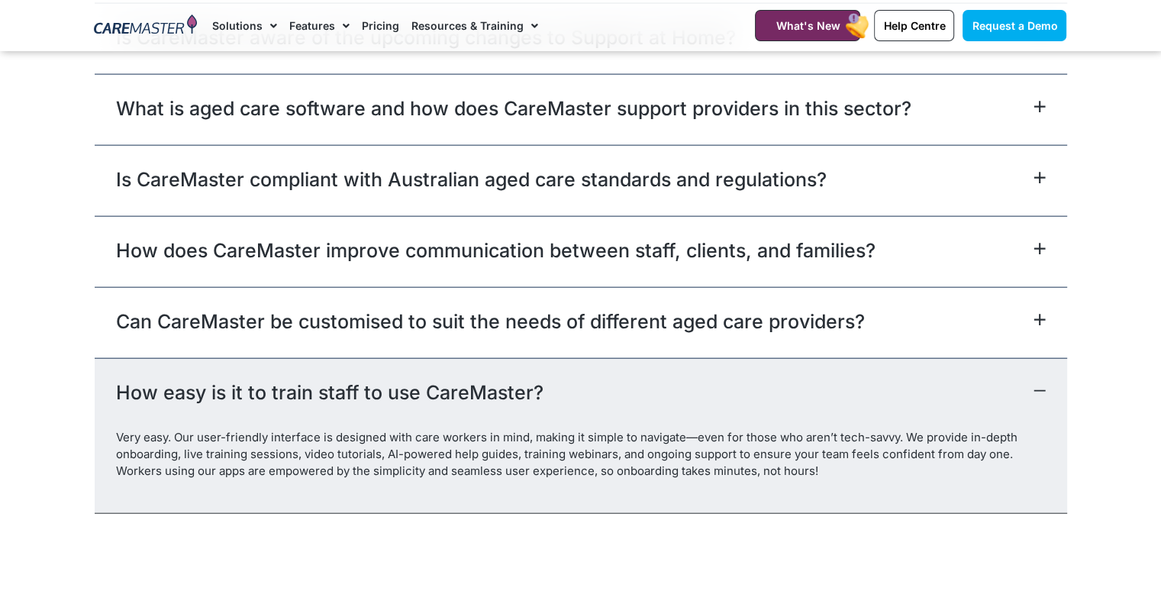
scroll to position [3282, 0]
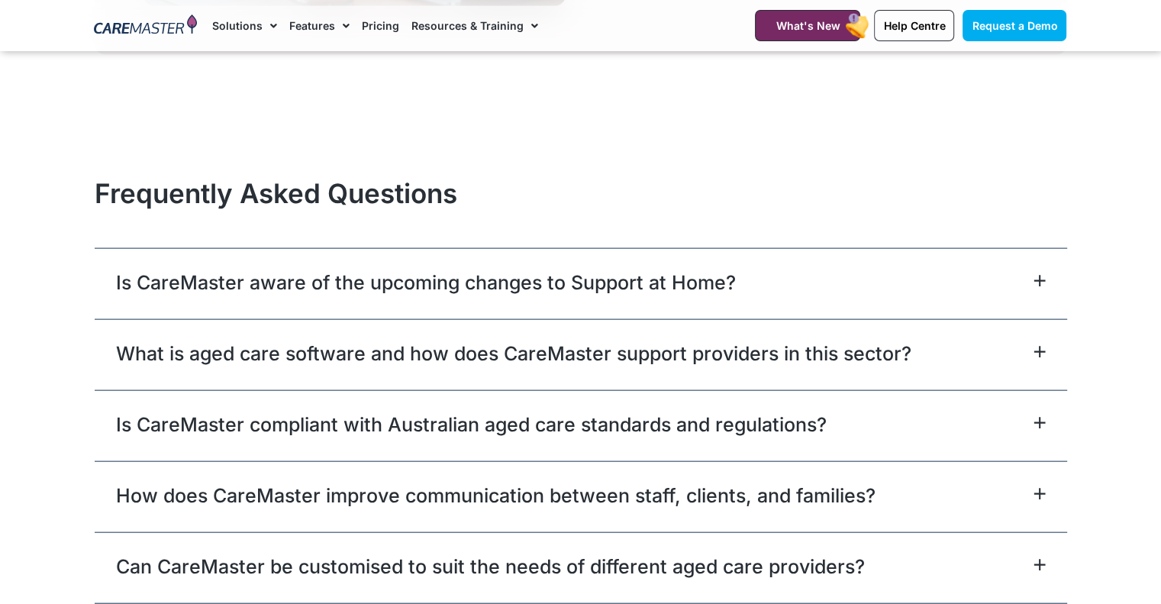
click at [1040, 289] on div "Is CareMaster aware of the upcoming changes to Support at Home?" at bounding box center [581, 283] width 972 height 71
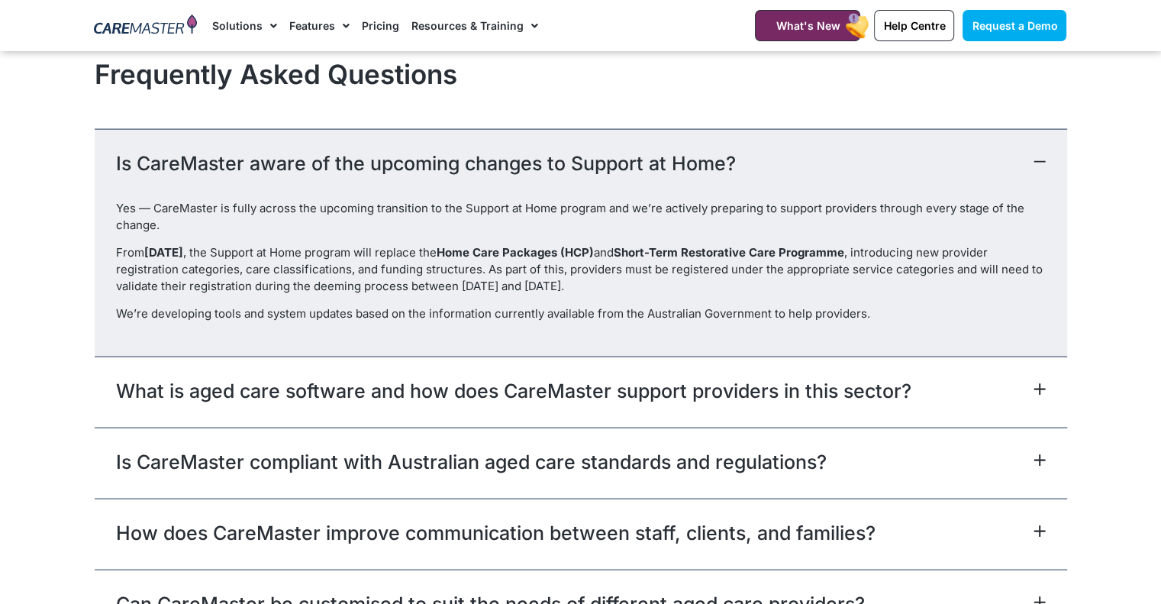
scroll to position [3740, 0]
